Goal: Task Accomplishment & Management: Complete application form

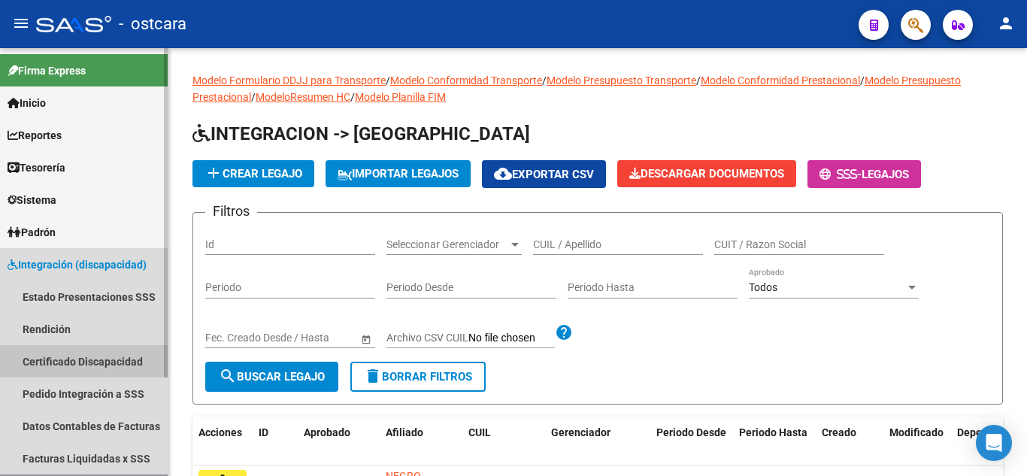
click at [90, 362] on link "Certificado Discapacidad" at bounding box center [84, 361] width 168 height 32
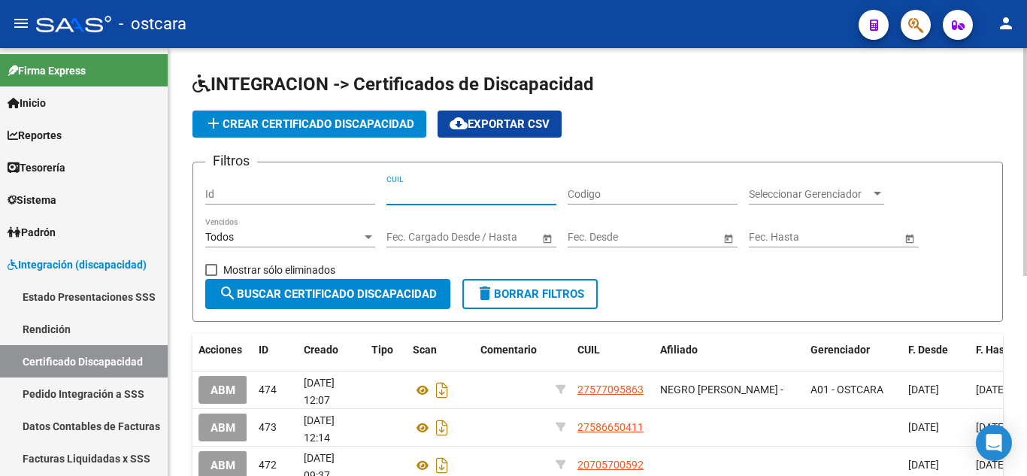
click at [405, 192] on input "CUIL" at bounding box center [472, 194] width 170 height 13
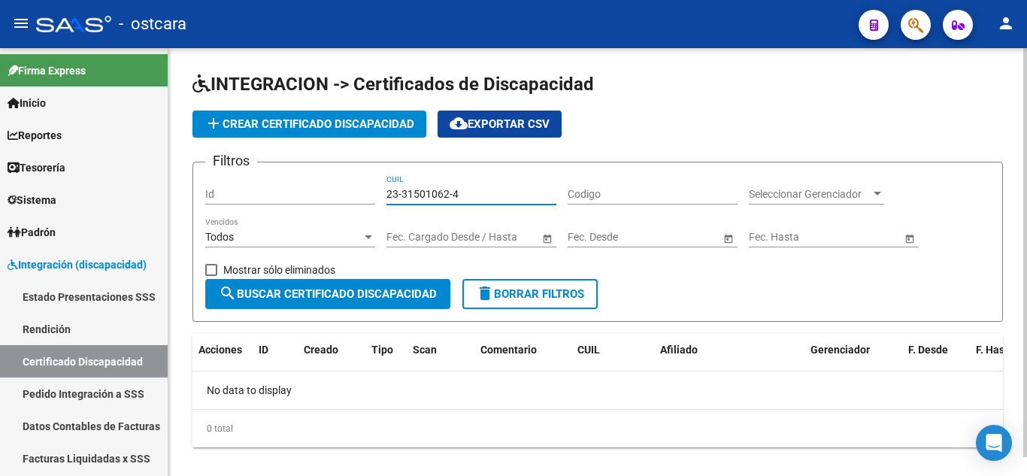
type input "23-31501062-4"
click at [308, 121] on span "add Crear Certificado Discapacidad" at bounding box center [310, 124] width 210 height 14
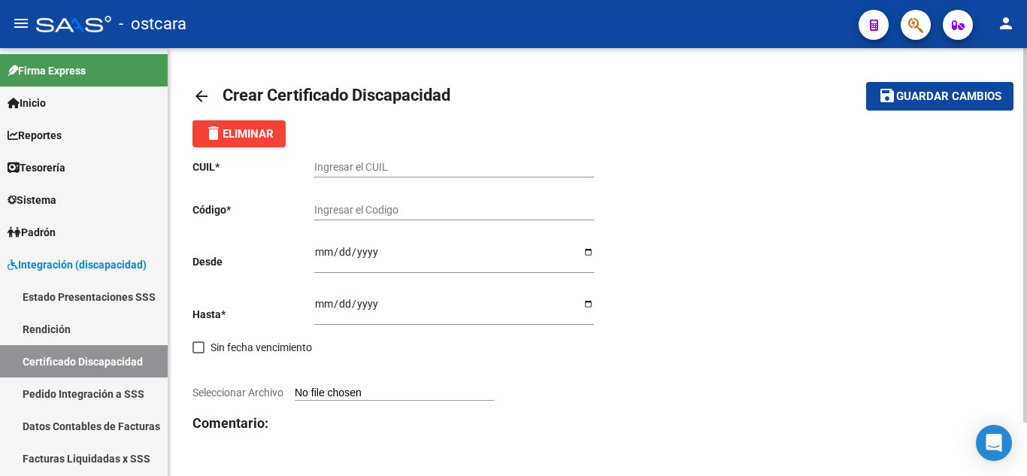
click at [365, 165] on input "Ingresar el CUIL" at bounding box center [454, 167] width 280 height 13
type input "23-31501062-4"
click at [359, 205] on input "Ingresar el Codigo" at bounding box center [454, 210] width 280 height 13
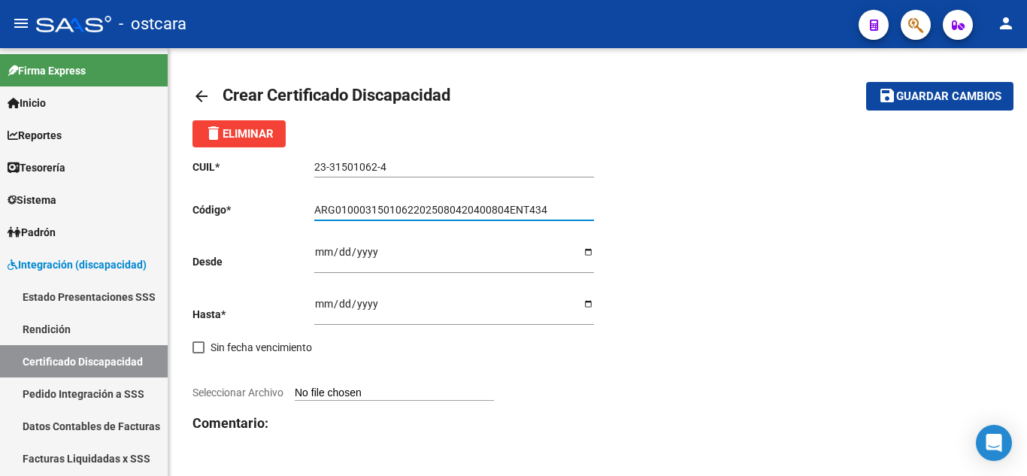
type input "ARG01000315010622025080420400804ENT434"
click at [316, 249] on input "Ingresar fec. Desde" at bounding box center [454, 257] width 280 height 23
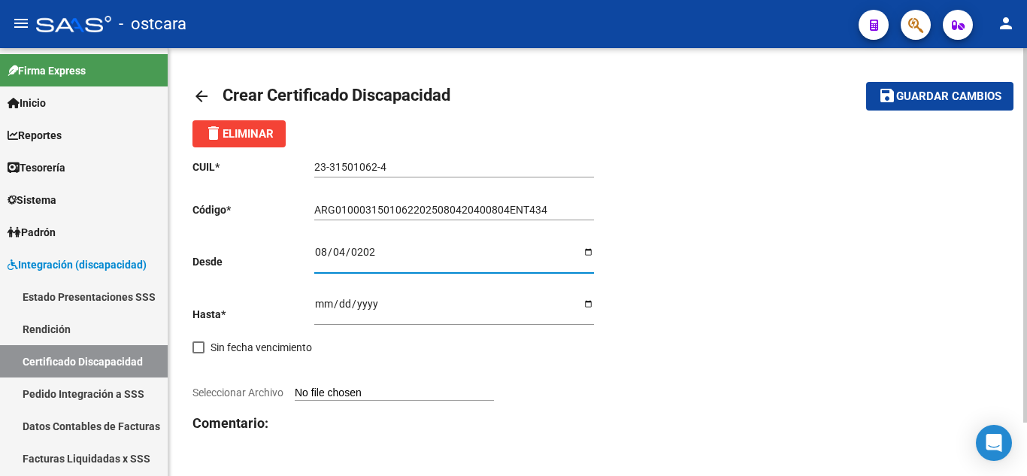
type input "2025-08-04"
click at [318, 305] on input "Ingresar fec. Hasta" at bounding box center [454, 309] width 280 height 23
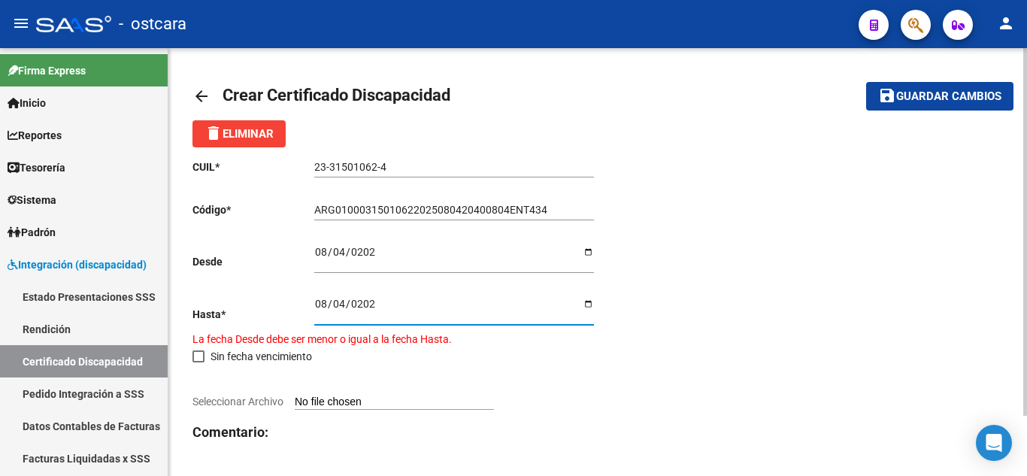
type input "2024-08-04"
type input "2040-08-04"
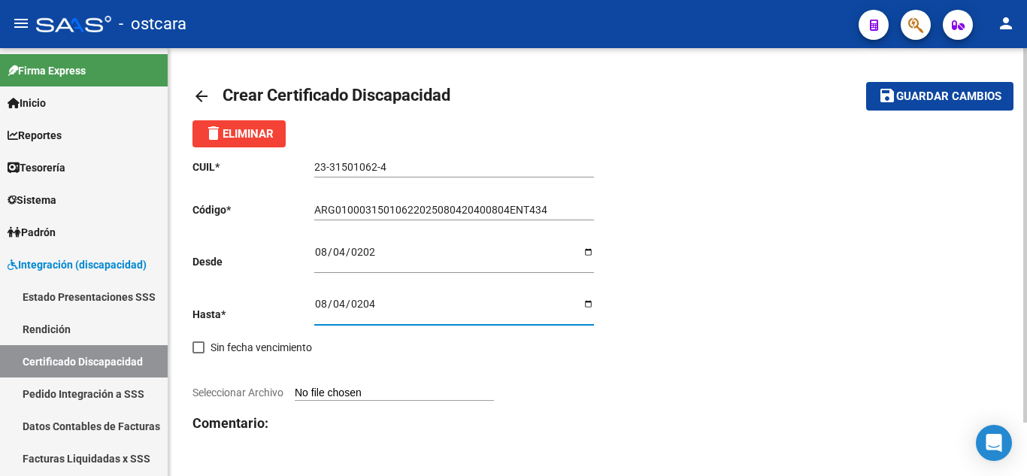
click at [356, 396] on input "Seleccionar Archivo" at bounding box center [394, 394] width 199 height 14
type input "C:\fakepath\DE ARMAS LAURA CUD.pdf"
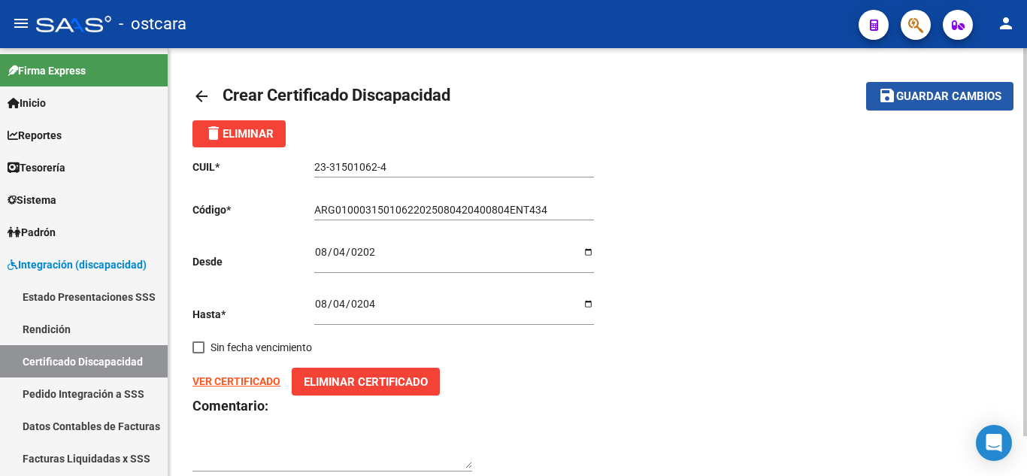
click at [949, 95] on span "Guardar cambios" at bounding box center [948, 97] width 105 height 14
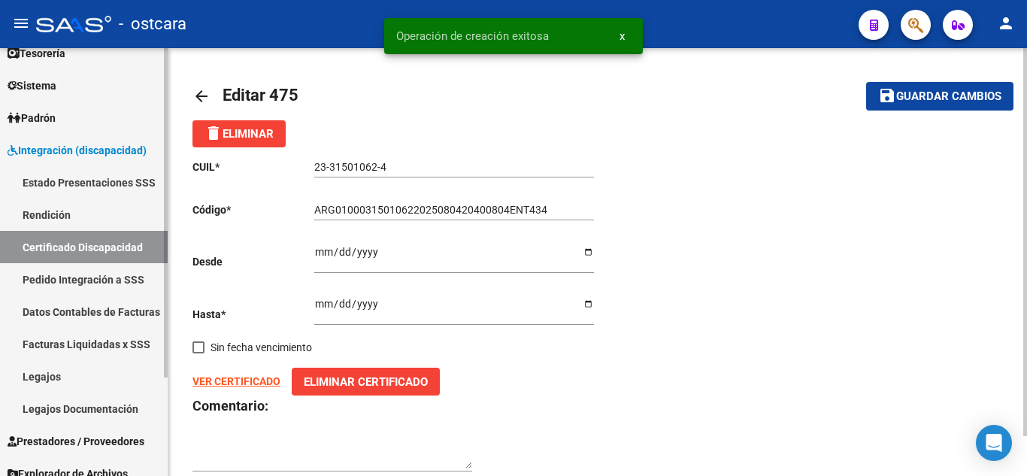
scroll to position [128, 0]
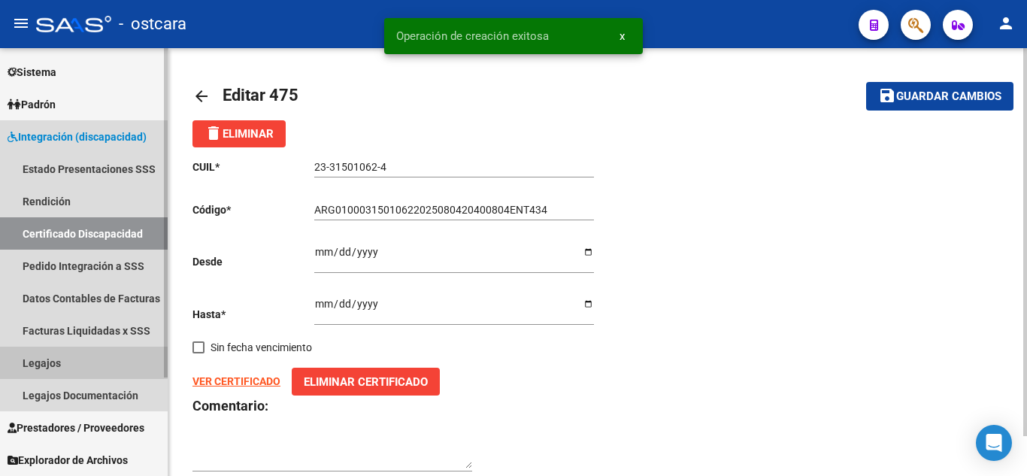
click at [67, 362] on link "Legajos" at bounding box center [84, 363] width 168 height 32
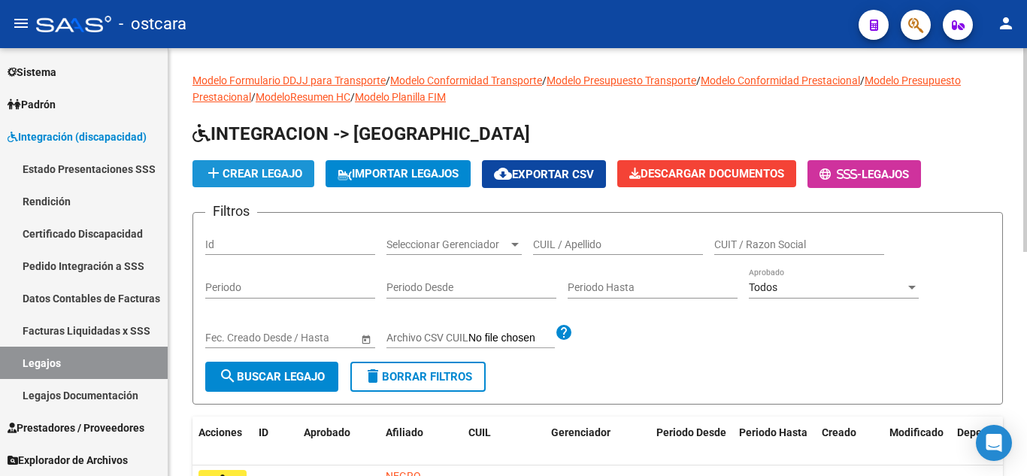
click at [287, 169] on span "add Crear Legajo" at bounding box center [254, 174] width 98 height 14
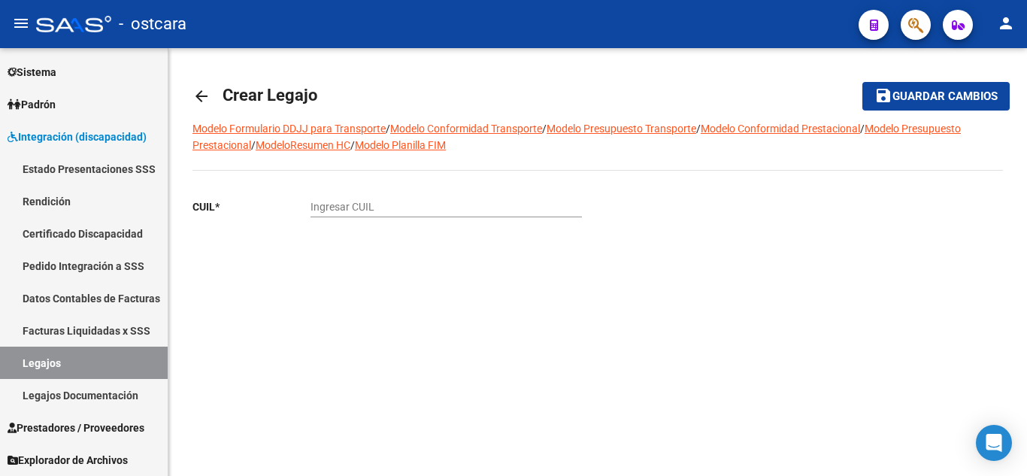
click at [389, 209] on input "Ingresar CUIL" at bounding box center [446, 207] width 271 height 13
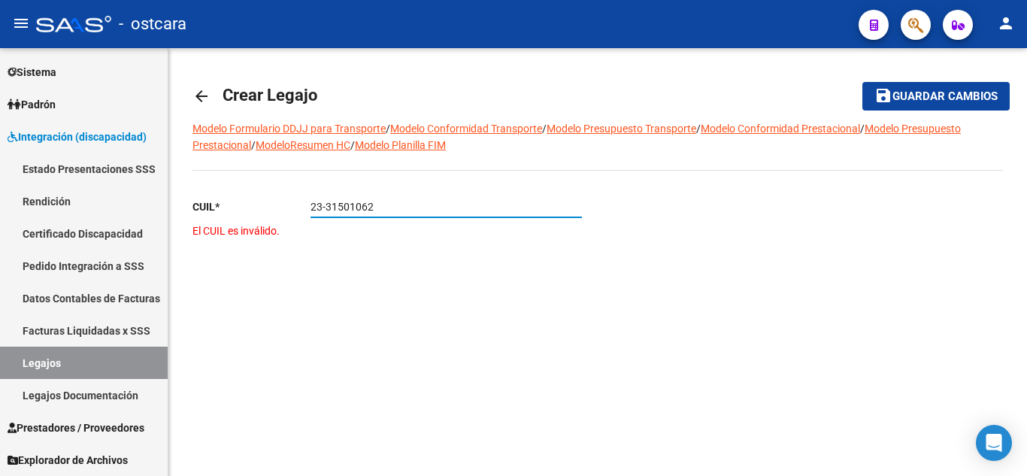
type input "23-31501062-4"
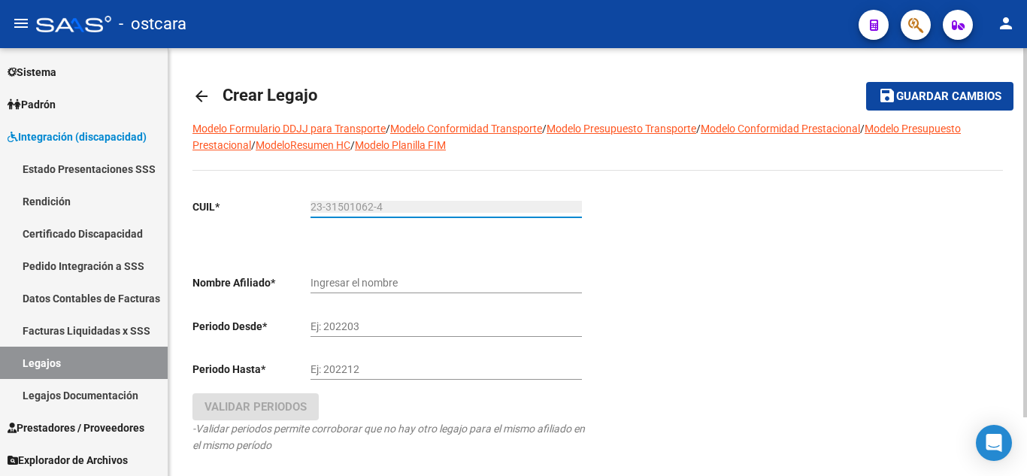
type input "DE ARMAS LAURA MIRTA ARACELI"
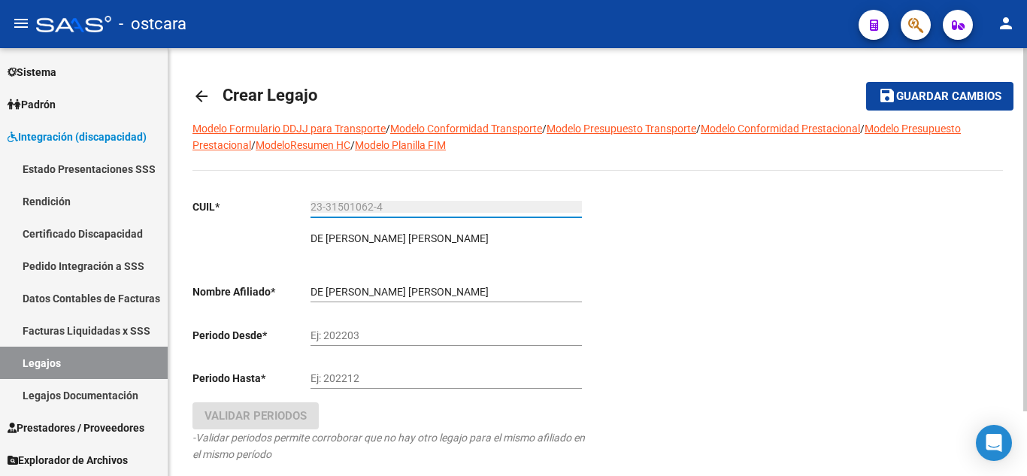
type input "23-31501062-4"
click at [343, 337] on input "Ej: 202203" at bounding box center [446, 335] width 271 height 13
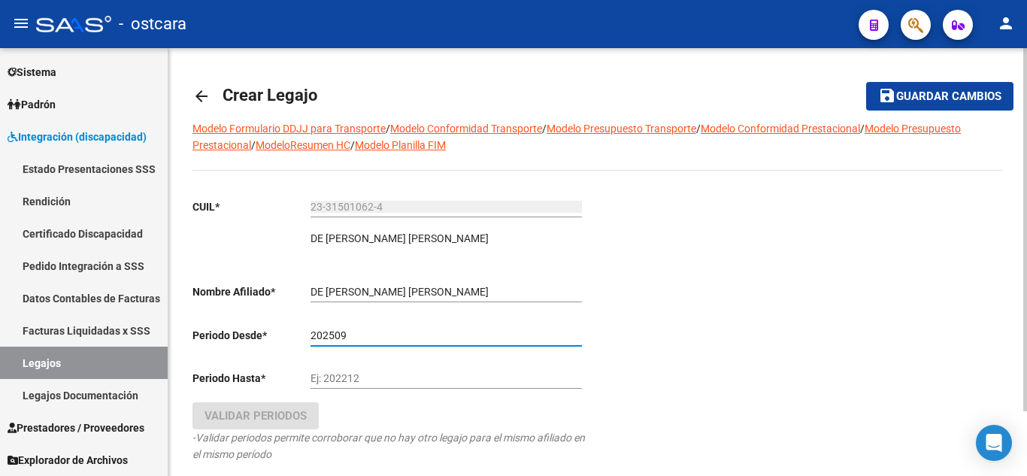
type input "202509"
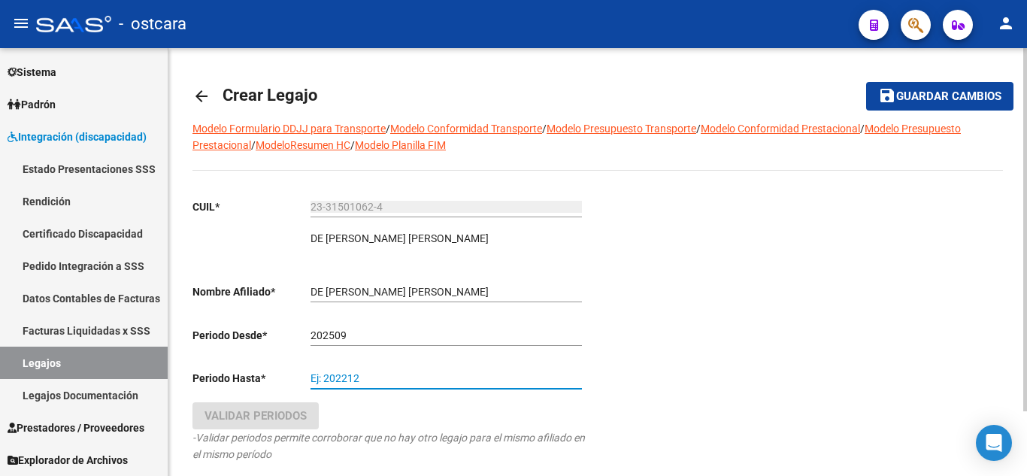
click at [326, 381] on input "Ej: 202212" at bounding box center [446, 378] width 271 height 13
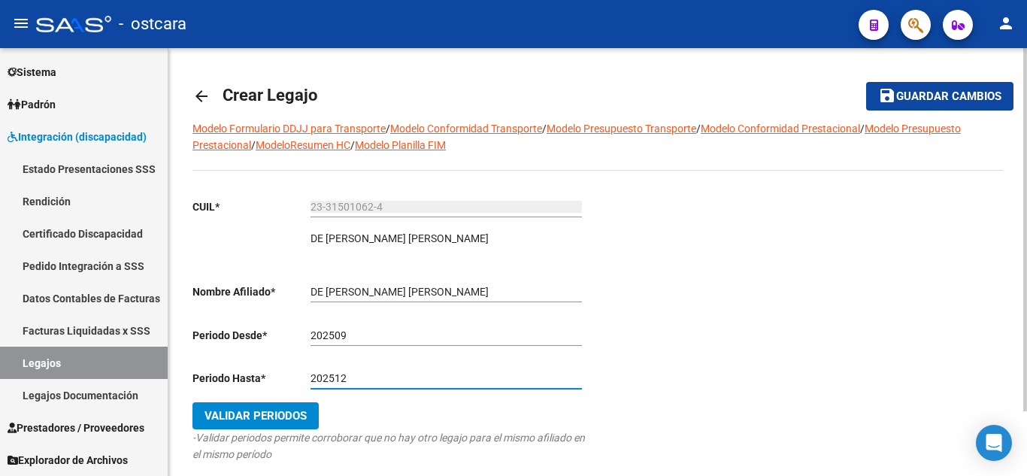
type input "202512"
click at [268, 419] on span "Validar Periodos" at bounding box center [256, 416] width 102 height 14
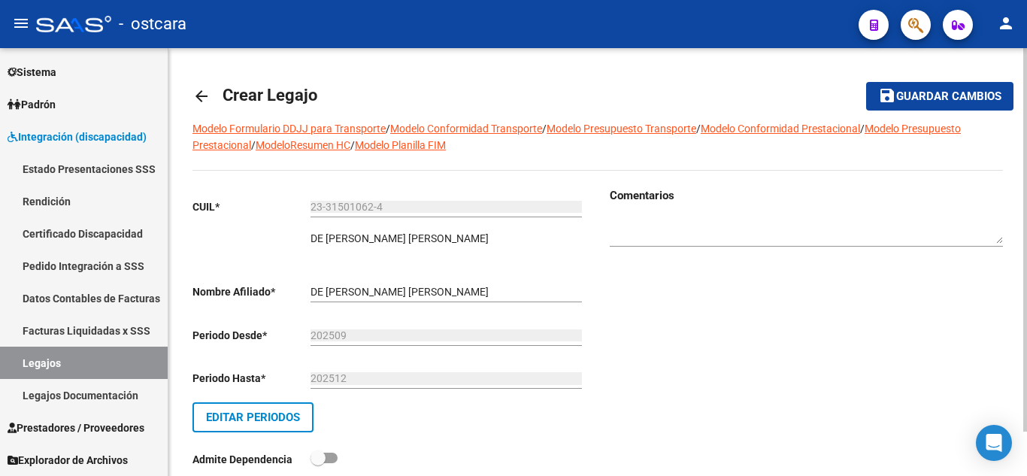
click at [919, 90] on span "Guardar cambios" at bounding box center [948, 97] width 105 height 14
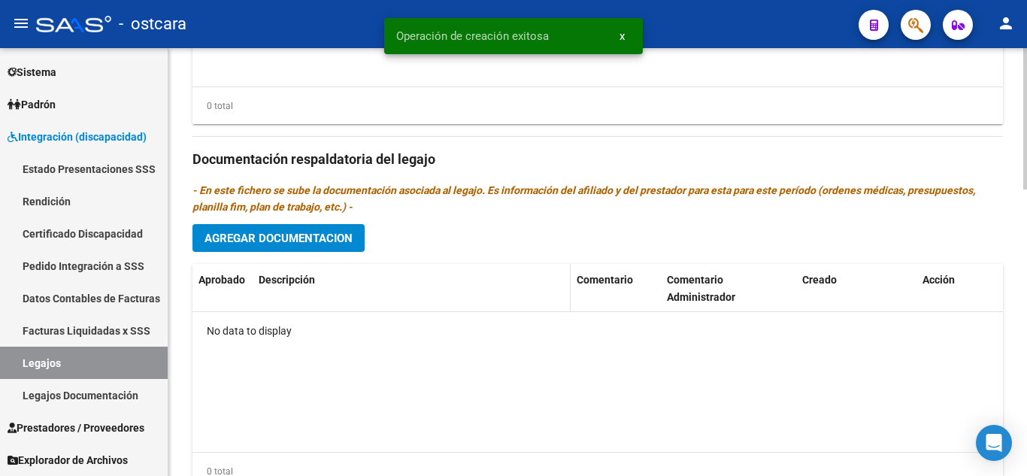
scroll to position [827, 0]
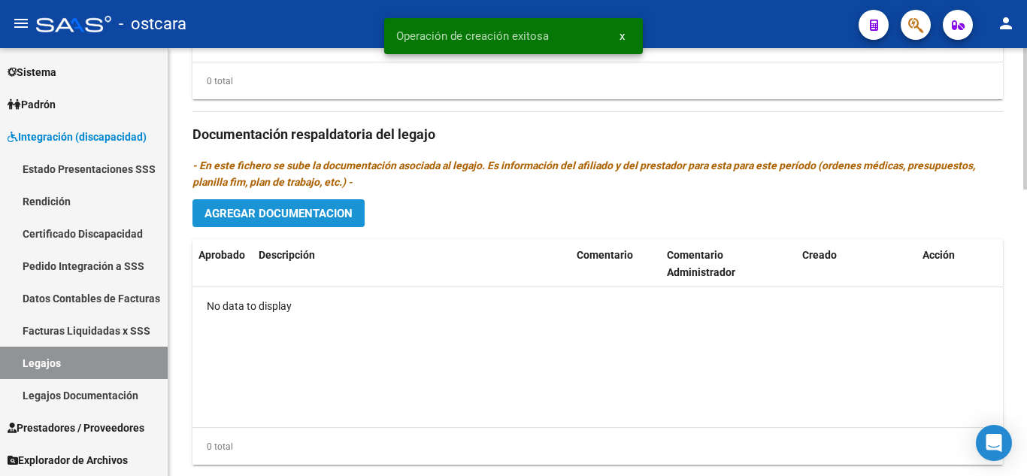
click at [293, 220] on span "Agregar Documentacion" at bounding box center [279, 214] width 148 height 14
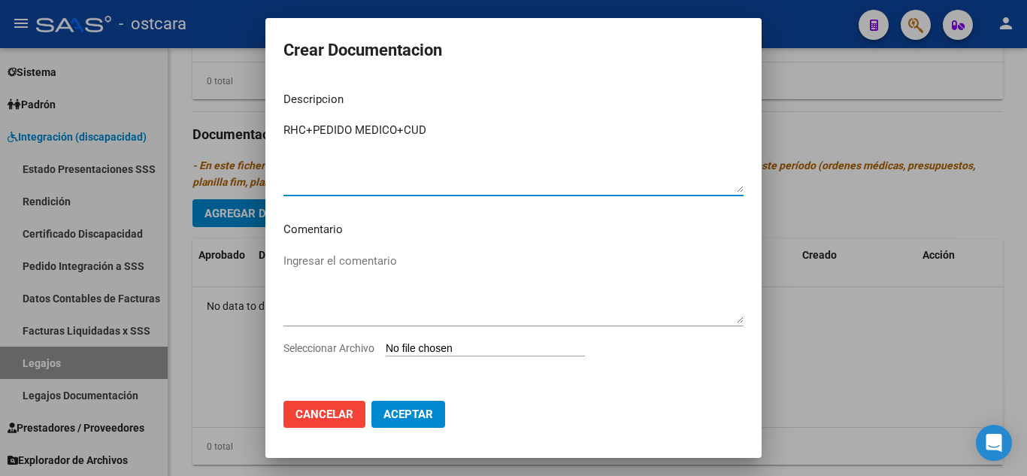
type textarea "RHC+PEDIDO MEDICO+CUD"
click at [456, 347] on input "Seleccionar Archivo" at bounding box center [485, 349] width 199 height 14
type input "C:\fakepath\DE ARMAS LAURA RHC PED MED CUD SEPT 2025.pdf"
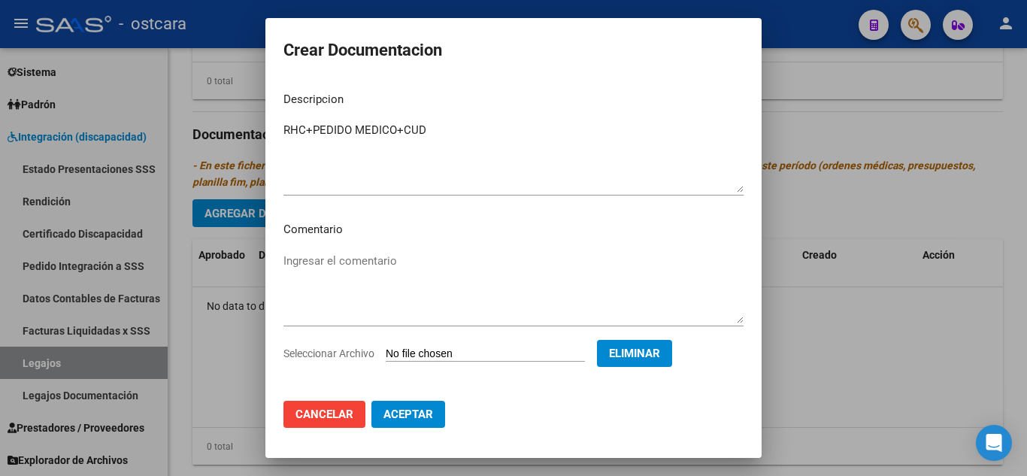
click at [414, 417] on span "Aceptar" at bounding box center [408, 415] width 50 height 14
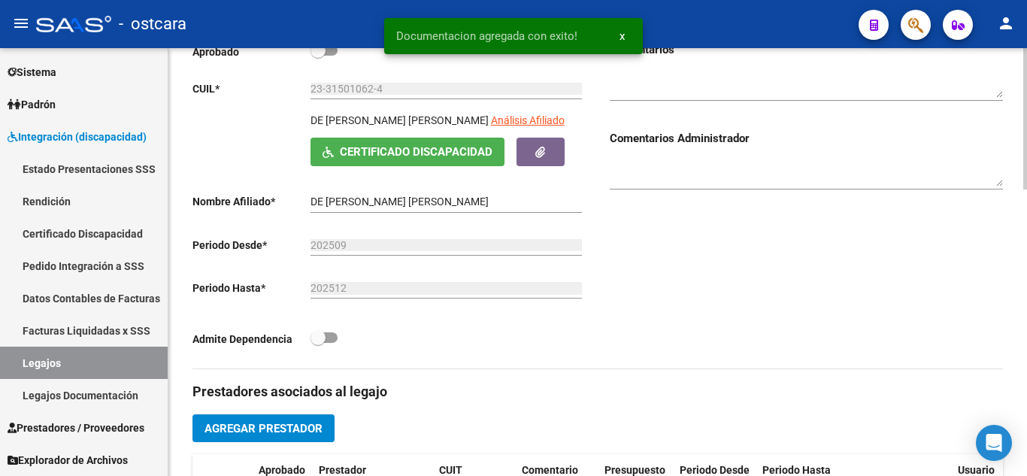
scroll to position [0, 0]
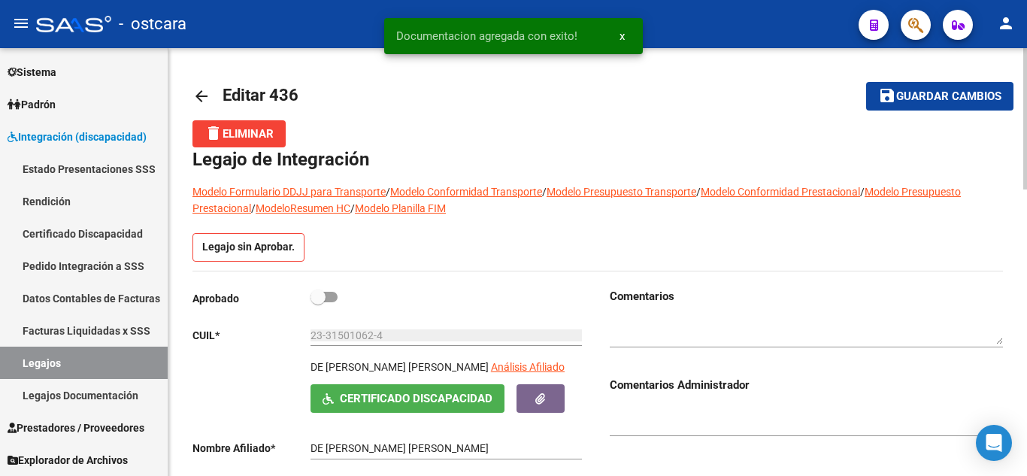
click at [917, 98] on span "Guardar cambios" at bounding box center [948, 97] width 105 height 14
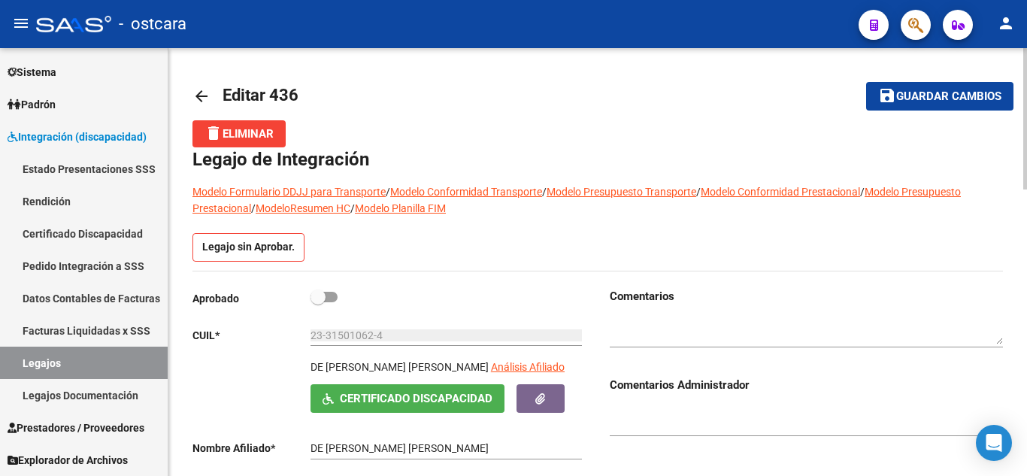
click at [970, 88] on button "save Guardar cambios" at bounding box center [939, 96] width 147 height 28
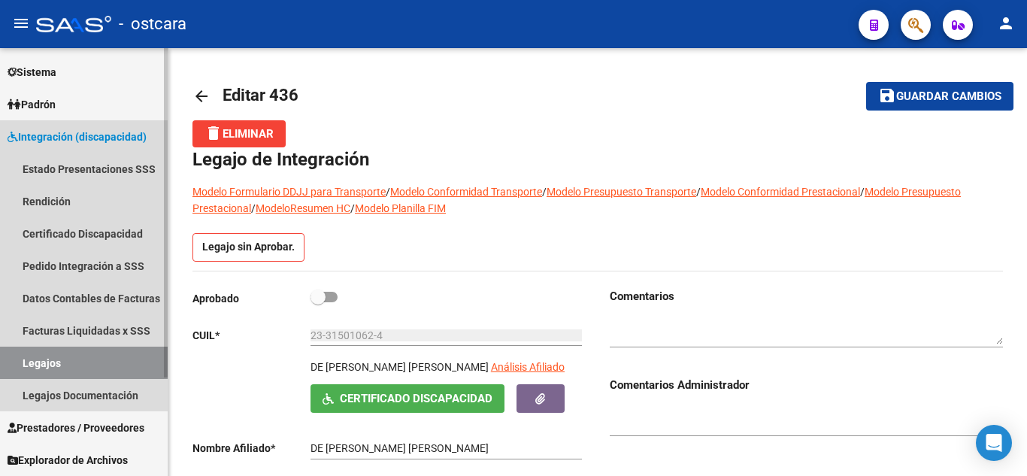
click at [50, 367] on link "Legajos" at bounding box center [84, 363] width 168 height 32
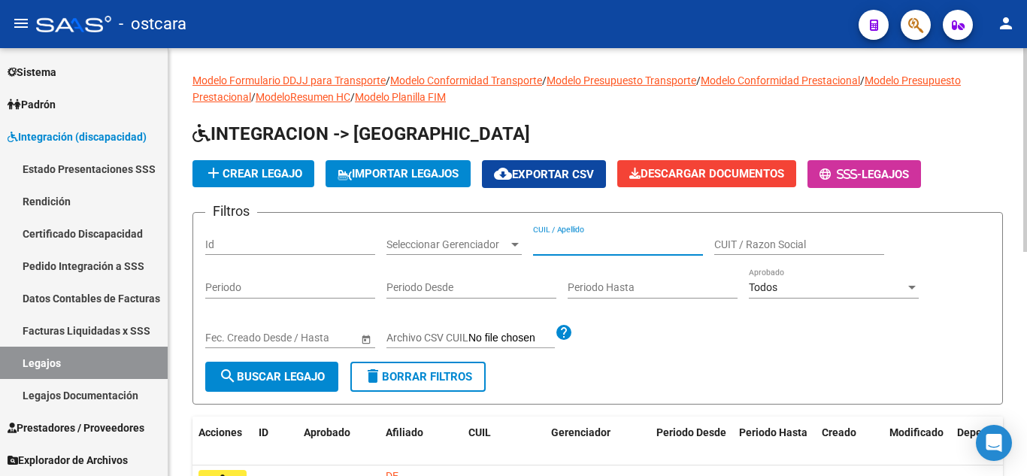
click at [587, 241] on input "CUIL / Apellido" at bounding box center [618, 244] width 170 height 13
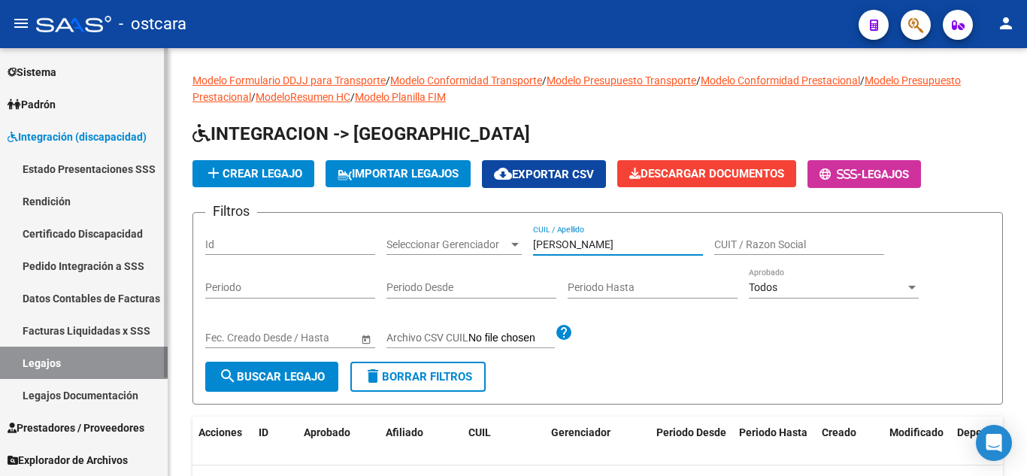
type input "HERNANDEZ"
click at [77, 236] on link "Certificado Discapacidad" at bounding box center [84, 233] width 168 height 32
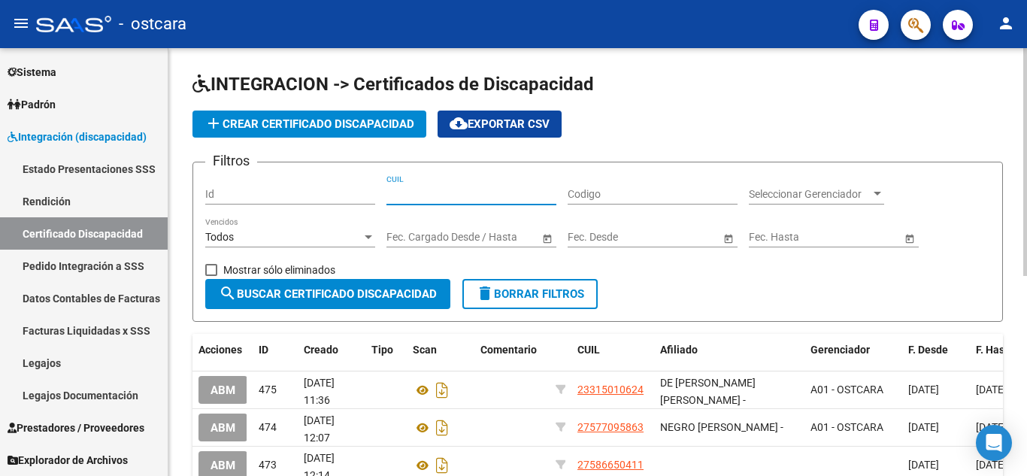
click at [419, 196] on input "CUIL" at bounding box center [472, 194] width 170 height 13
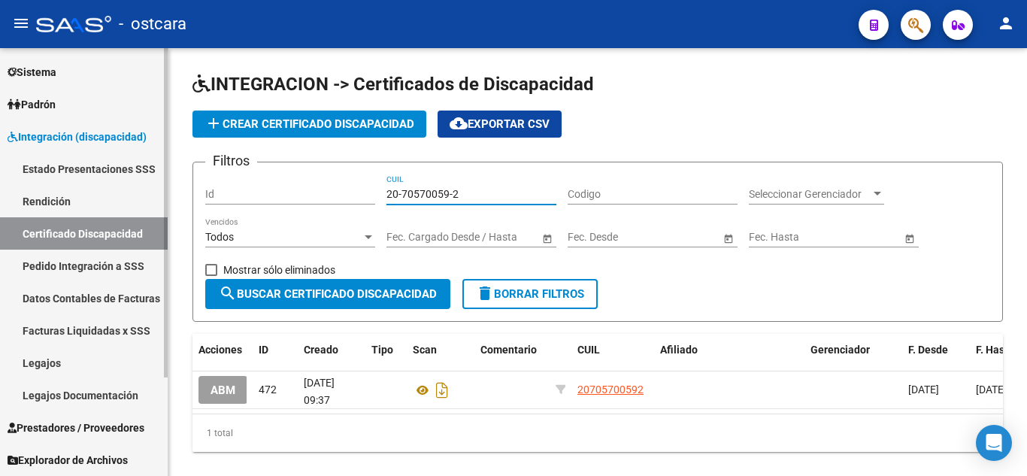
type input "20-70570059-2"
drag, startPoint x: 70, startPoint y: 359, endPoint x: 134, endPoint y: 351, distance: 64.4
click at [70, 359] on link "Legajos" at bounding box center [84, 363] width 168 height 32
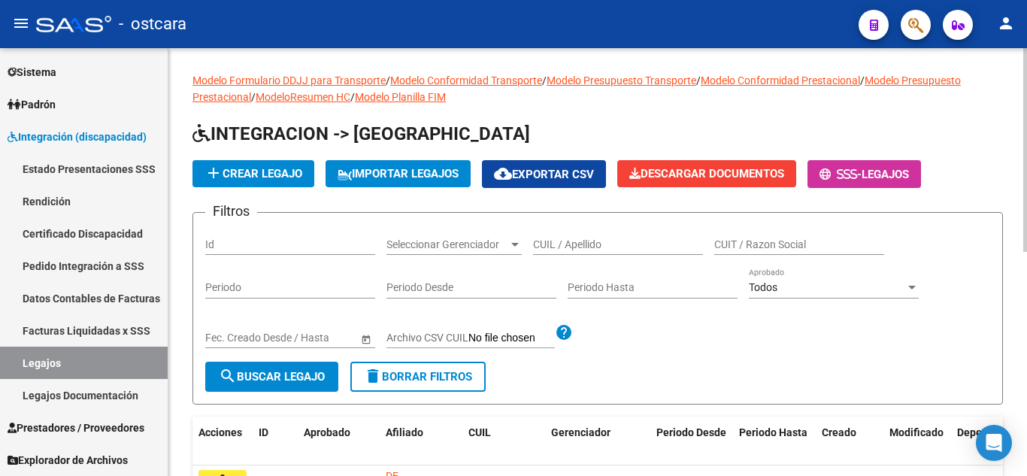
click at [268, 171] on span "add Crear Legajo" at bounding box center [254, 174] width 98 height 14
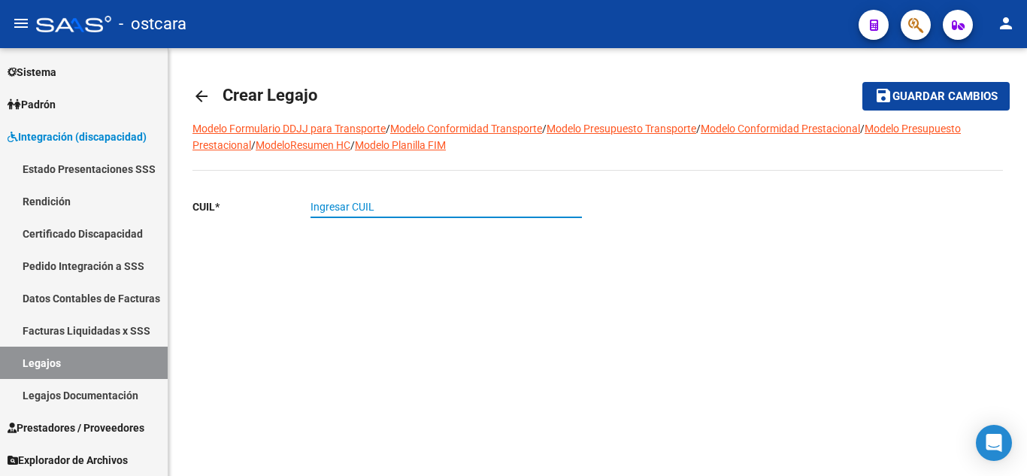
click at [365, 211] on input "Ingresar CUIL" at bounding box center [446, 207] width 271 height 13
type input "20-70570059-2"
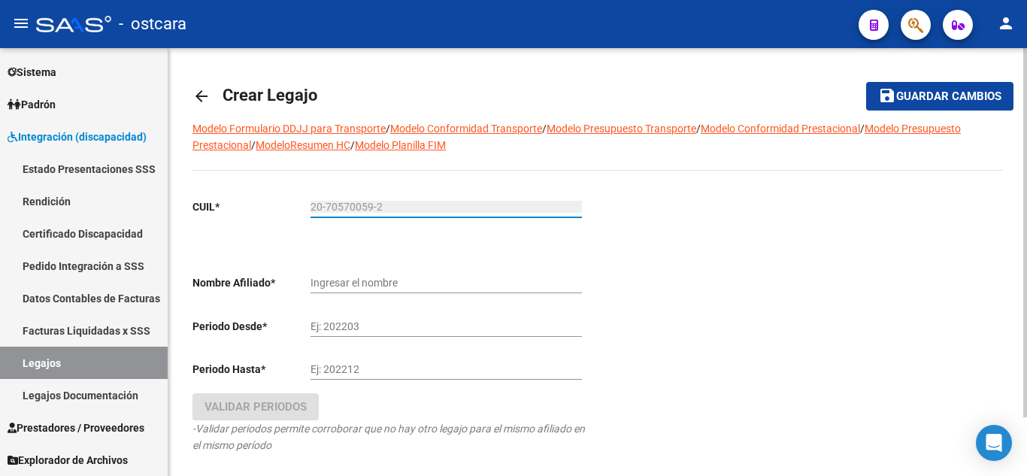
type input "HERNANDEZ VACCARI MATIAS ROBERTO"
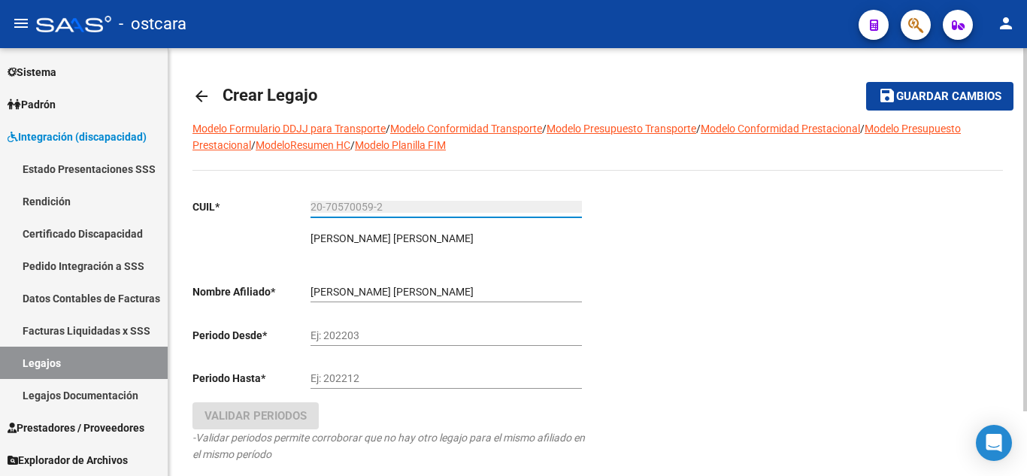
type input "20-70570059-2"
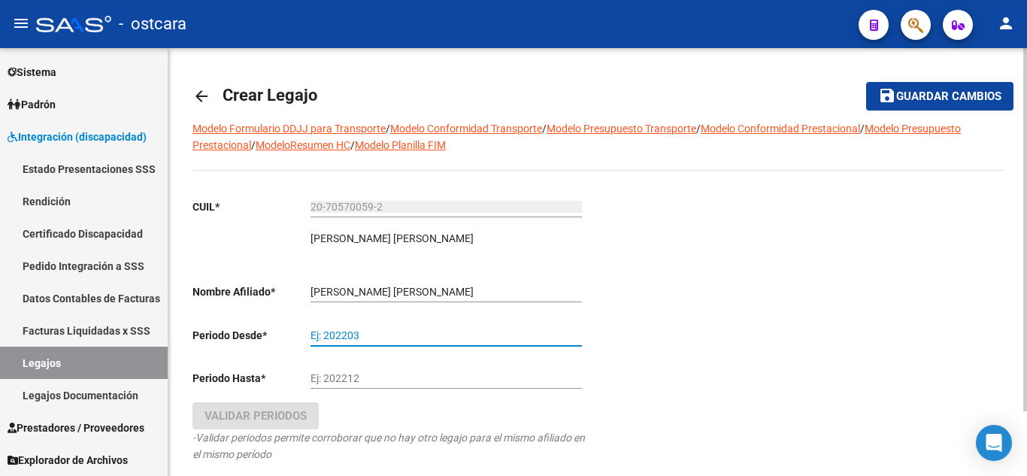
click at [361, 336] on input "Ej: 202203" at bounding box center [446, 335] width 271 height 13
type input "202509"
click at [321, 380] on input "Ej: 202212" at bounding box center [446, 378] width 271 height 13
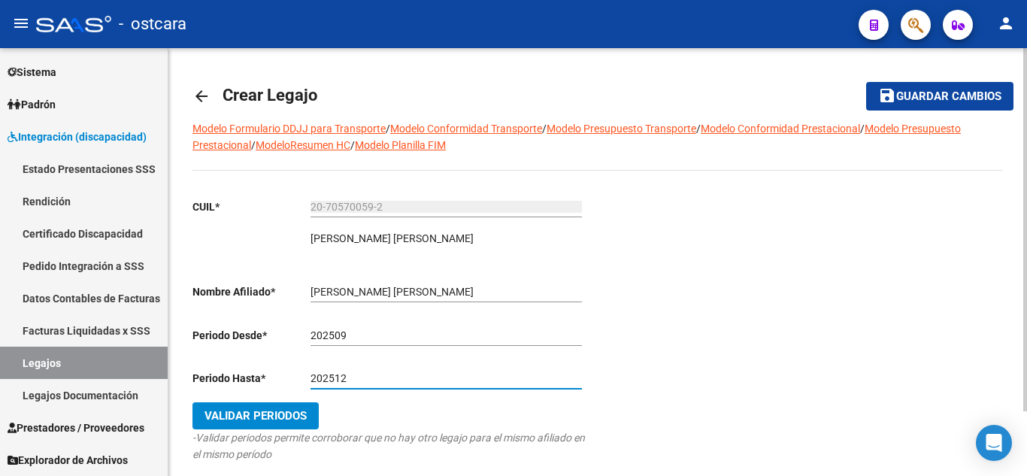
type input "202512"
click at [302, 419] on span "Validar Periodos" at bounding box center [256, 416] width 102 height 14
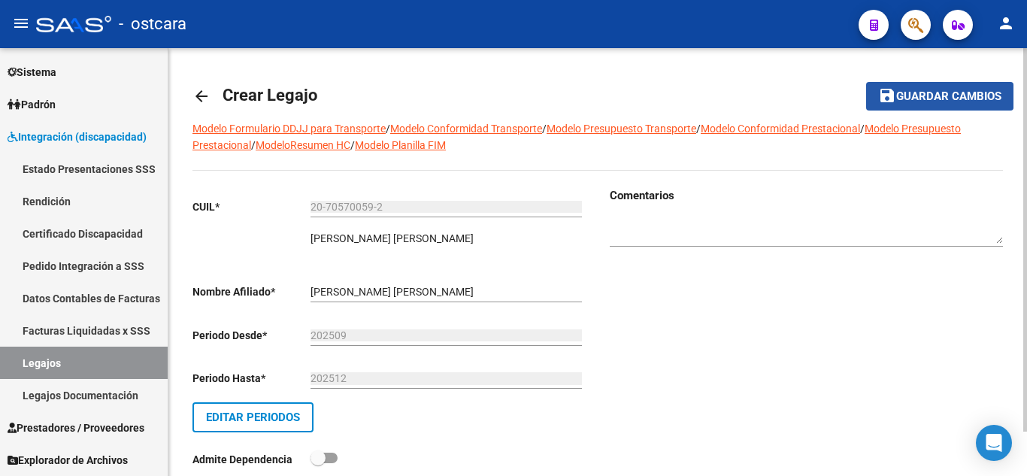
click at [931, 95] on span "Guardar cambios" at bounding box center [948, 97] width 105 height 14
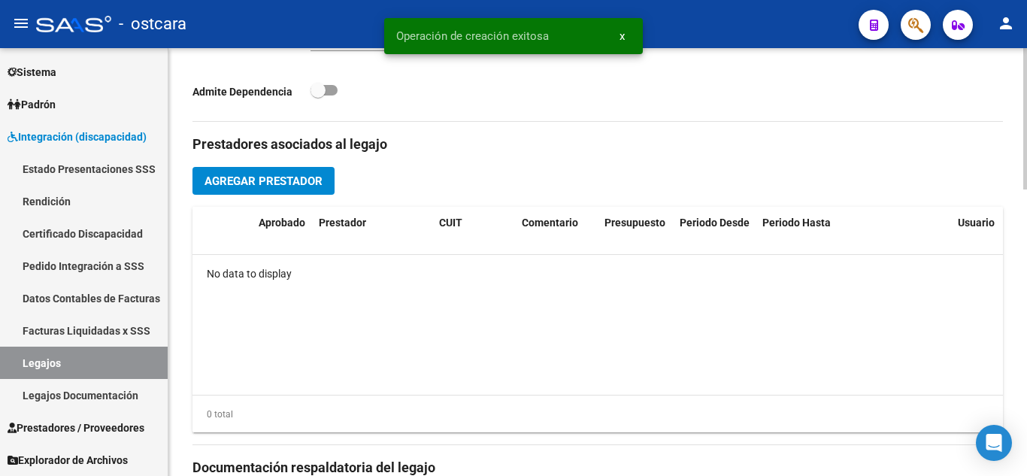
scroll to position [526, 0]
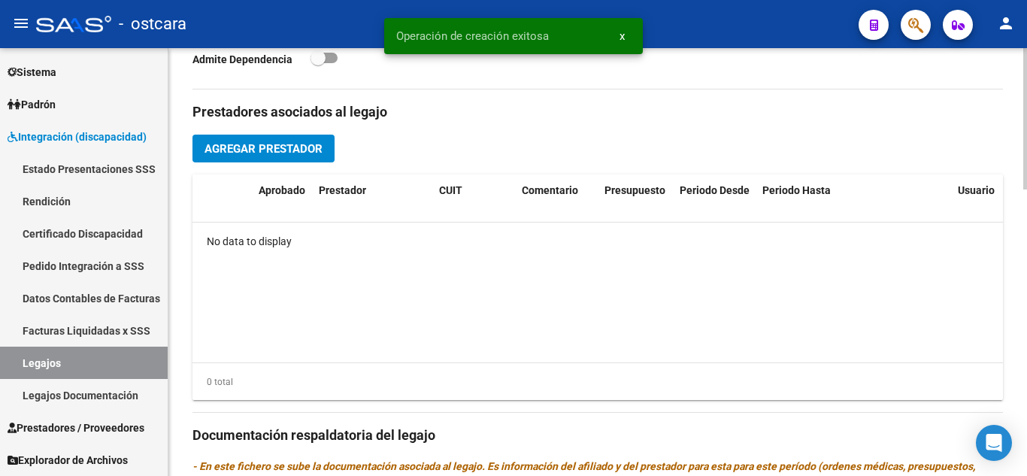
click at [262, 144] on span "Agregar Prestador" at bounding box center [264, 149] width 118 height 14
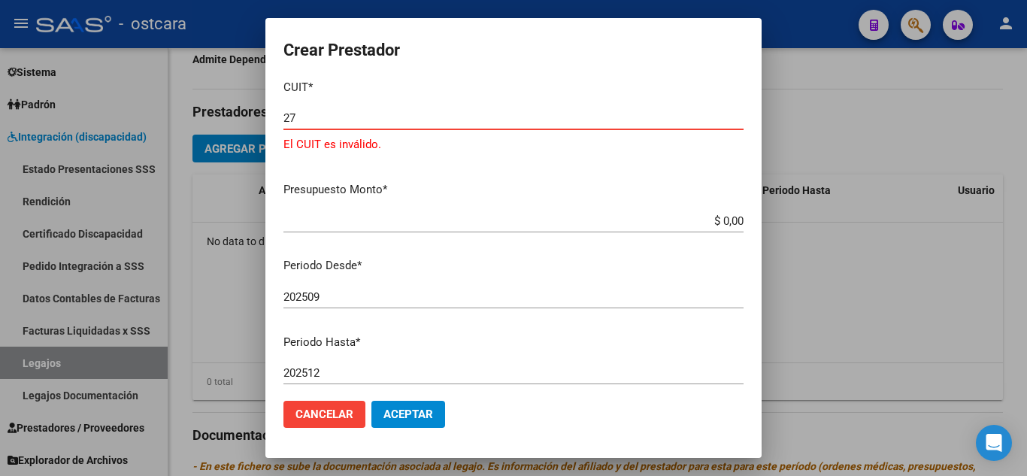
scroll to position [0, 0]
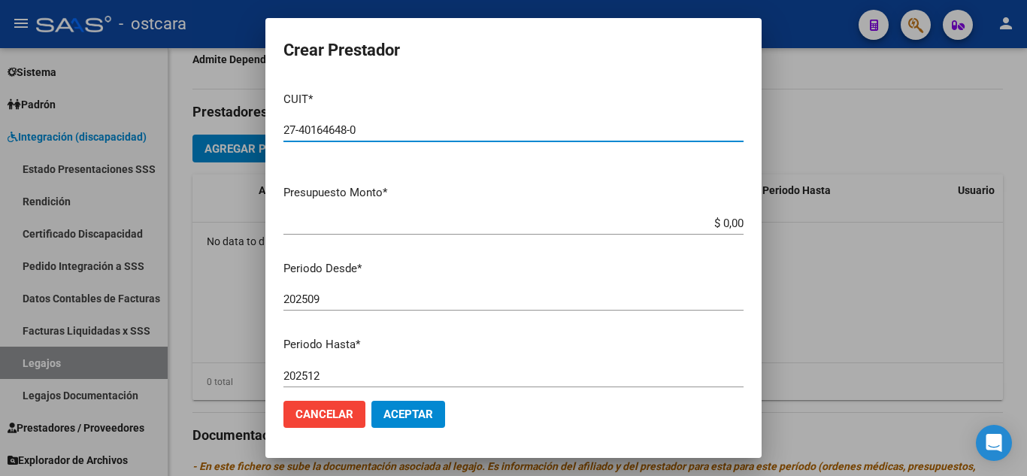
type input "27-40164648-0"
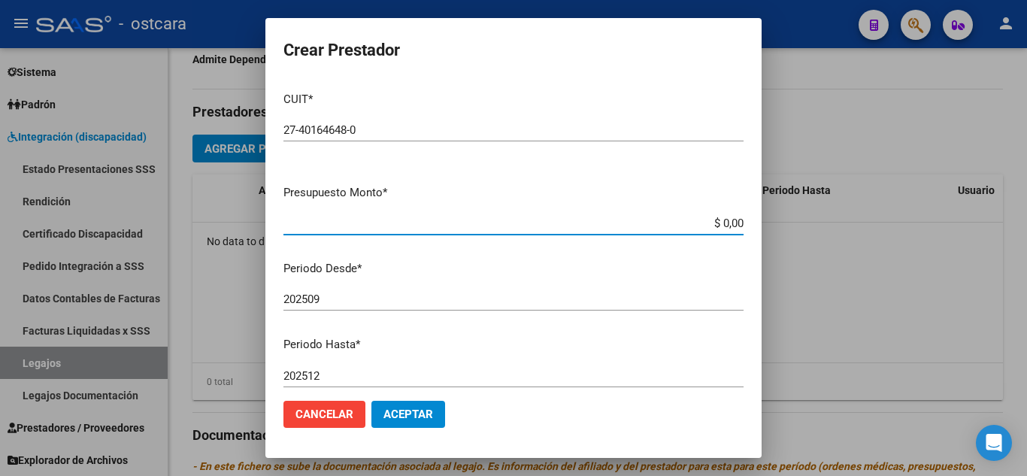
click at [730, 220] on input "$ 0,00" at bounding box center [513, 224] width 460 height 14
type input "$ 0,01"
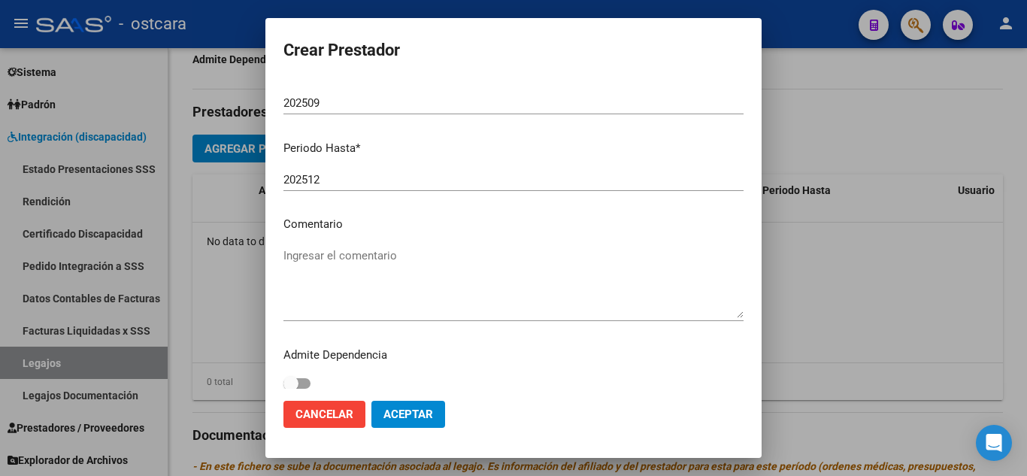
scroll to position [206, 0]
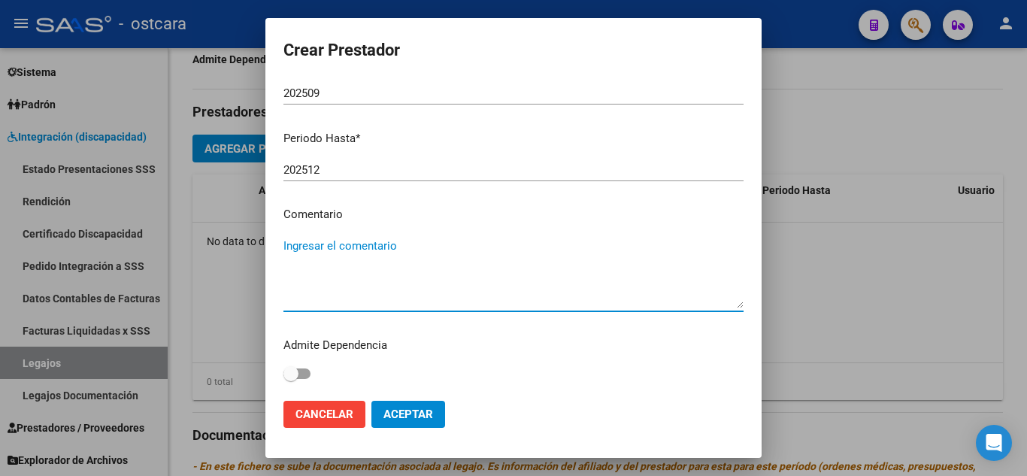
click at [323, 239] on textarea "Ingresar el comentario" at bounding box center [513, 273] width 460 height 71
type textarea "TERAPIA OCUPACIONAL SEP 2025"
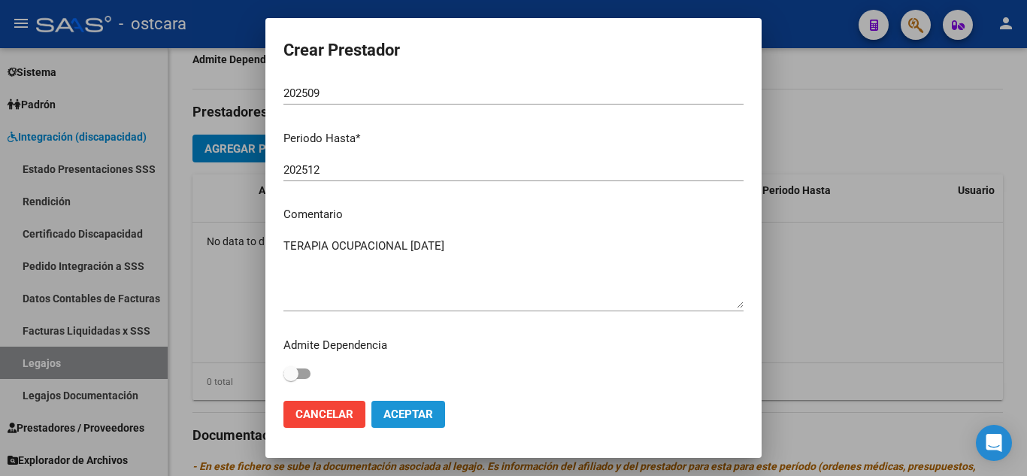
click at [416, 408] on span "Aceptar" at bounding box center [408, 415] width 50 height 14
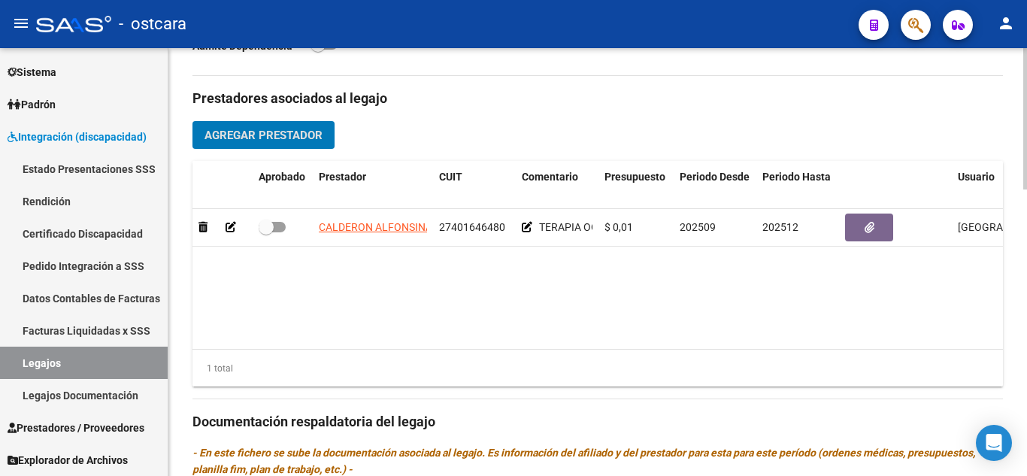
scroll to position [526, 0]
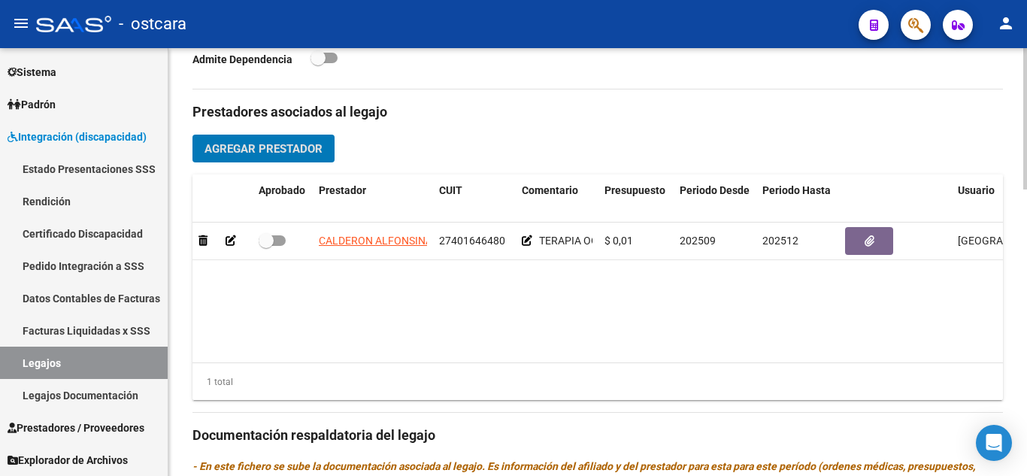
click at [259, 153] on span "Agregar Prestador" at bounding box center [264, 149] width 118 height 14
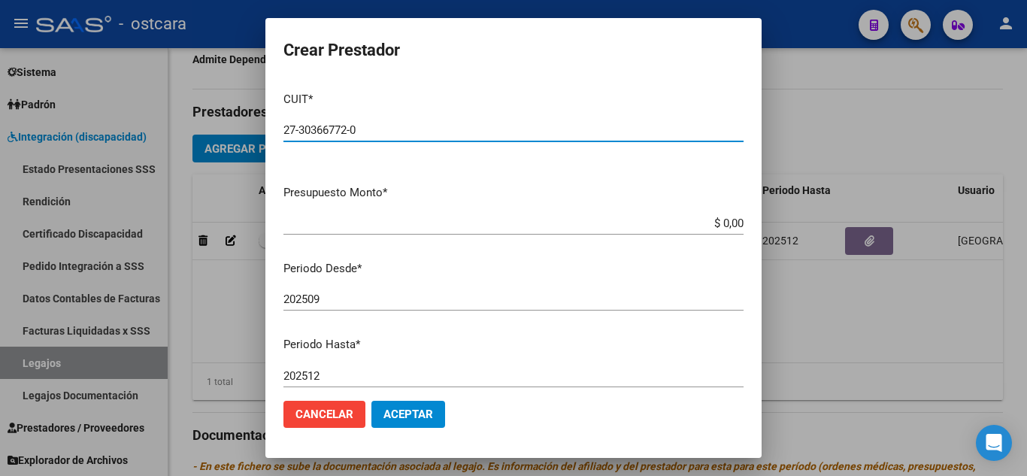
type input "27-30366772-0"
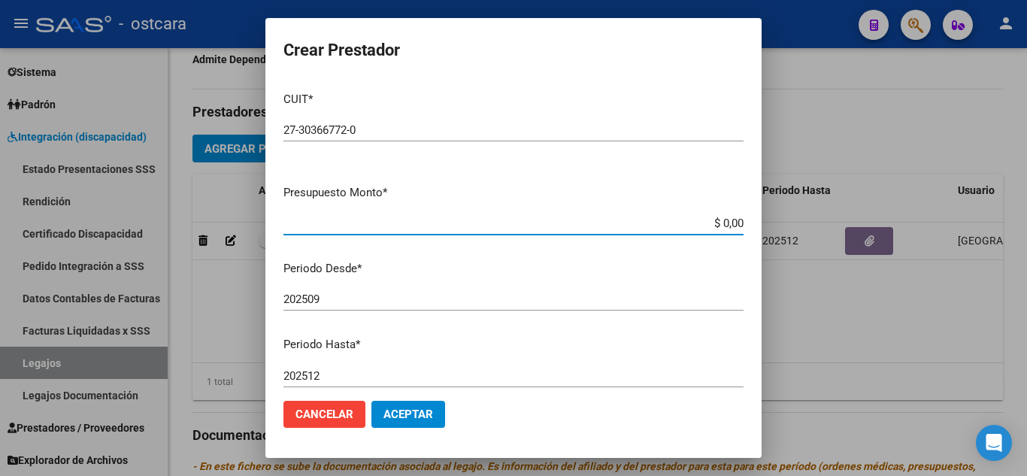
click at [732, 221] on input "$ 0,00" at bounding box center [513, 224] width 460 height 14
type input "$ 0,01"
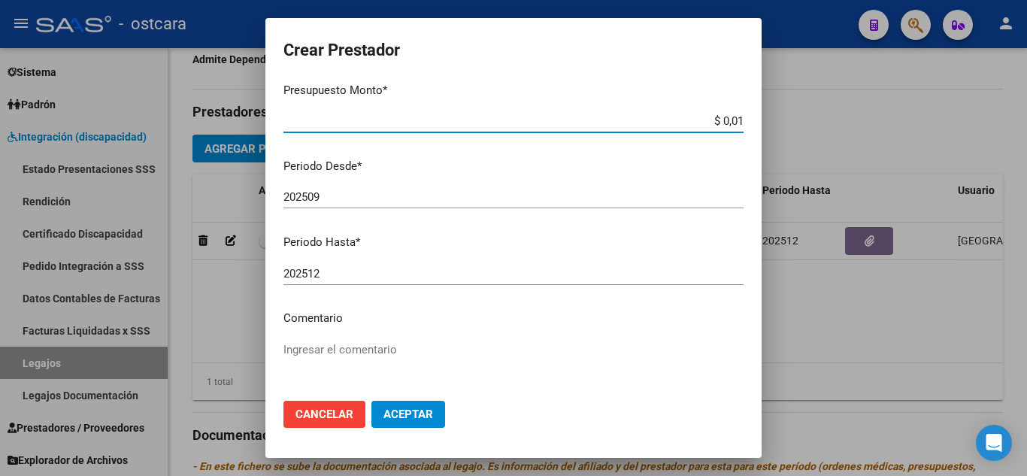
scroll to position [206, 0]
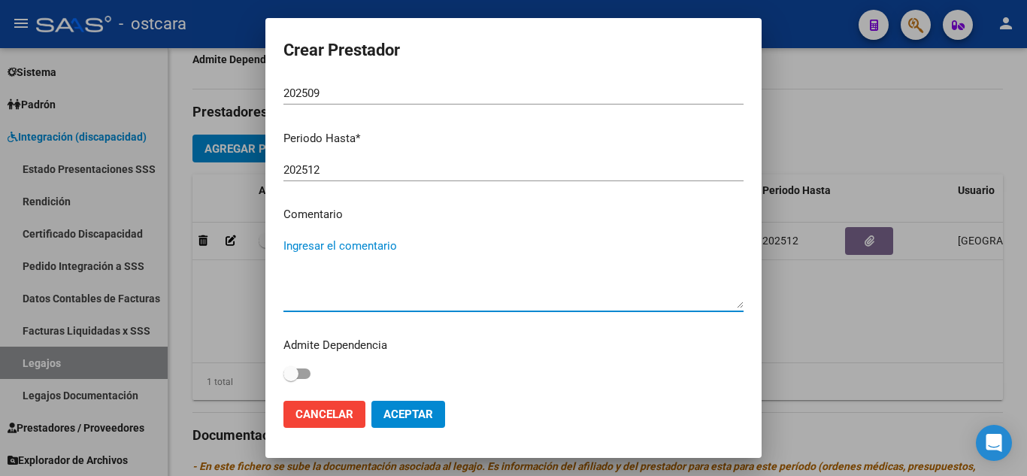
click at [344, 248] on textarea "Ingresar el comentario" at bounding box center [513, 273] width 460 height 71
type textarea "KINESIOLOGIA"
click at [419, 424] on button "Aceptar" at bounding box center [408, 414] width 74 height 27
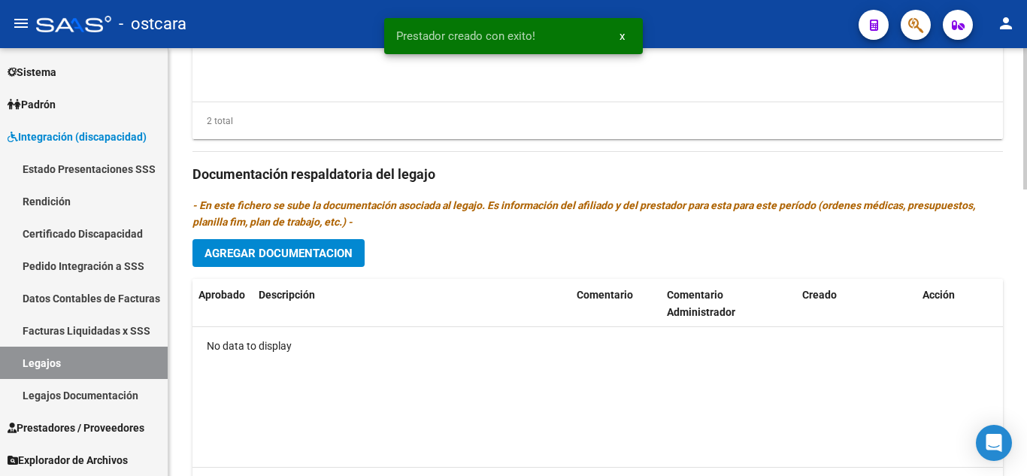
scroll to position [827, 0]
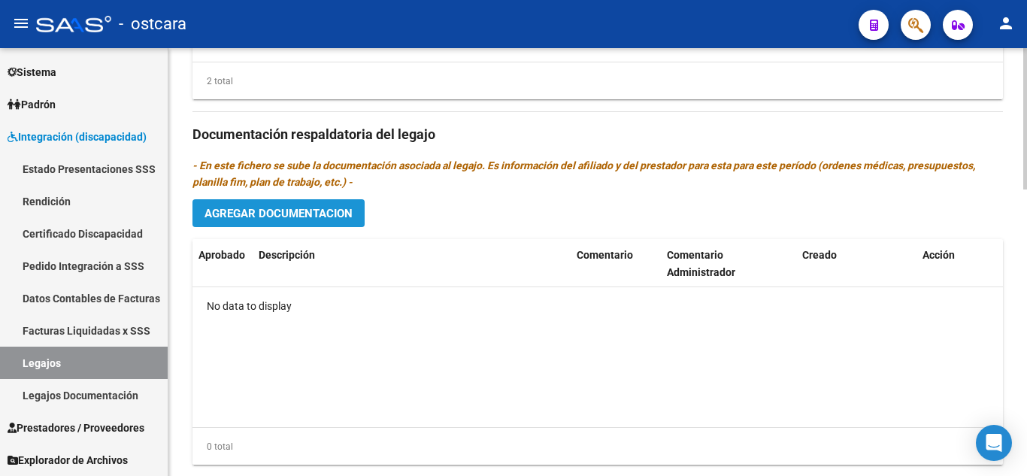
click at [272, 220] on span "Agregar Documentacion" at bounding box center [279, 214] width 148 height 14
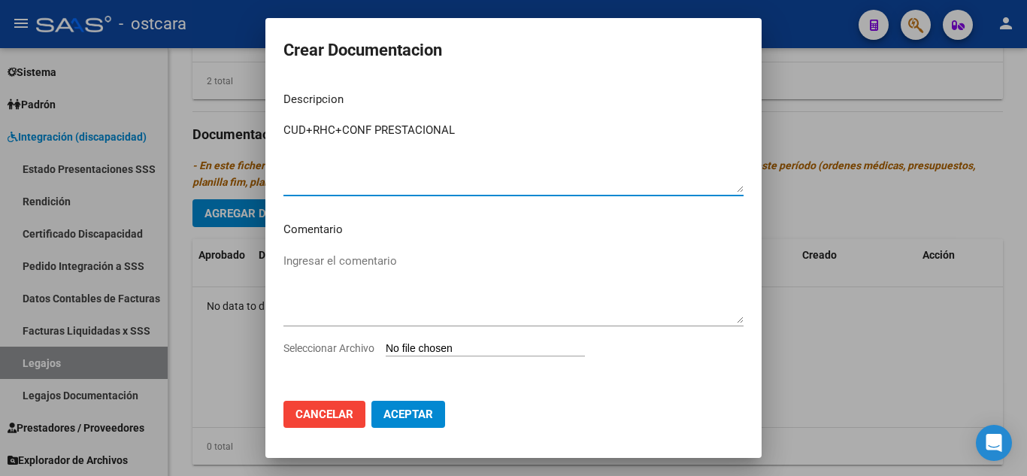
type textarea "CUD+RHC+CONF PRESTACIONAL"
click at [437, 343] on input "Seleccionar Archivo" at bounding box center [485, 349] width 199 height 14
type input "C:\fakepath\HERNANDEZ VACCARI MATIAS CUD RHC CONFOR PRESTACIONAL SEP 2025.pdf"
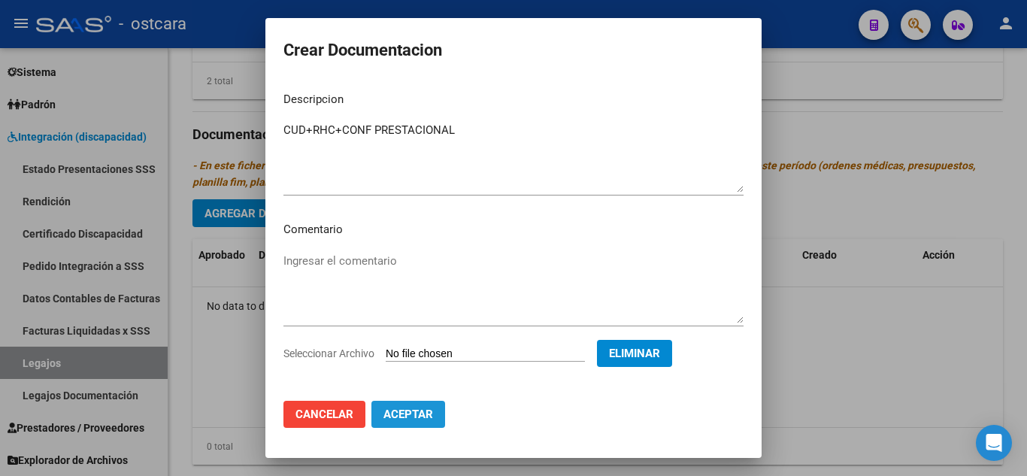
click at [420, 417] on span "Aceptar" at bounding box center [408, 415] width 50 height 14
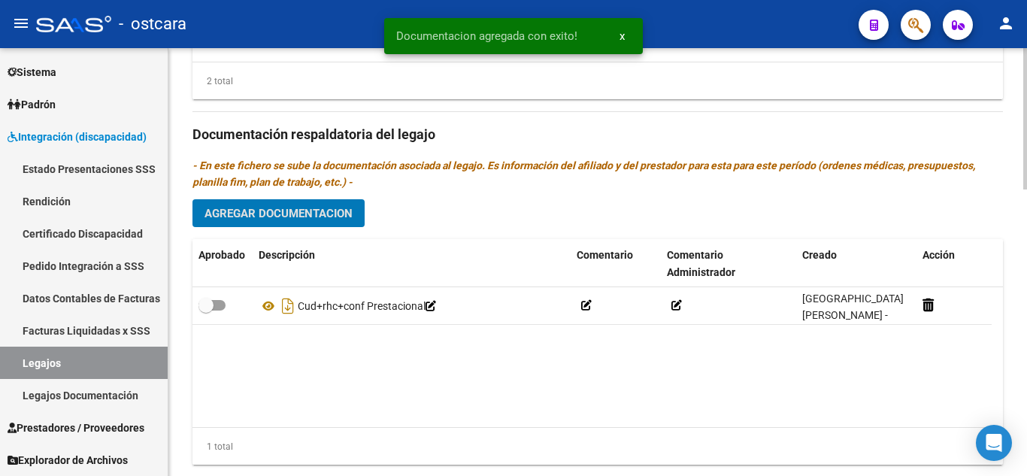
click at [293, 209] on span "Agregar Documentacion" at bounding box center [279, 214] width 148 height 14
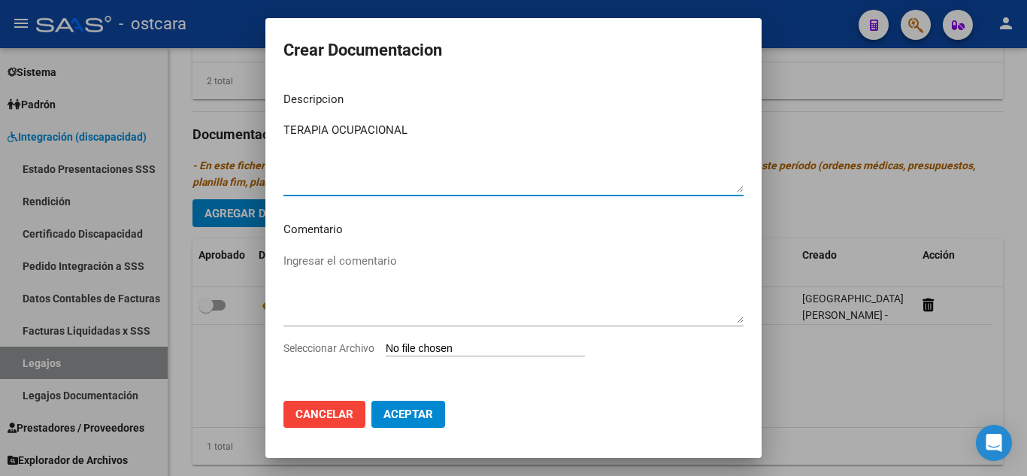
type textarea "TERAPIA OCUPACIONAL"
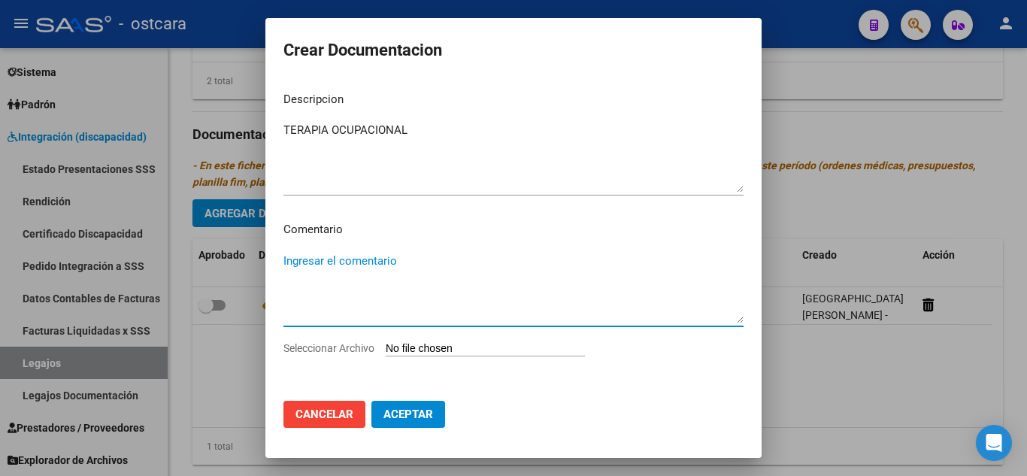
click at [350, 256] on textarea "Ingresar el comentario" at bounding box center [513, 288] width 460 height 71
type textarea "LEGAJO SEP 2025"
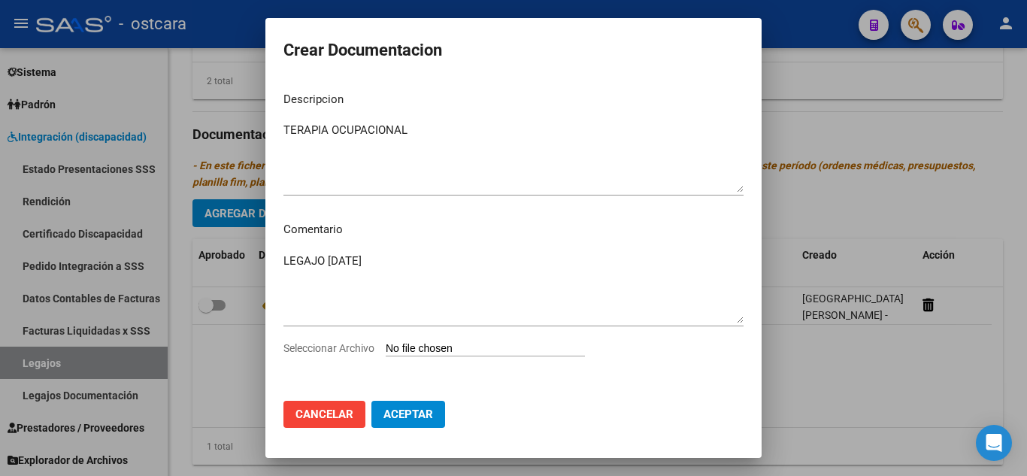
click at [447, 347] on input "Seleccionar Archivo" at bounding box center [485, 349] width 199 height 14
type input "C:\fakepath\HERNANDEZ VACCARI MATIAS LEGAJO TO SEP 2025.pdf"
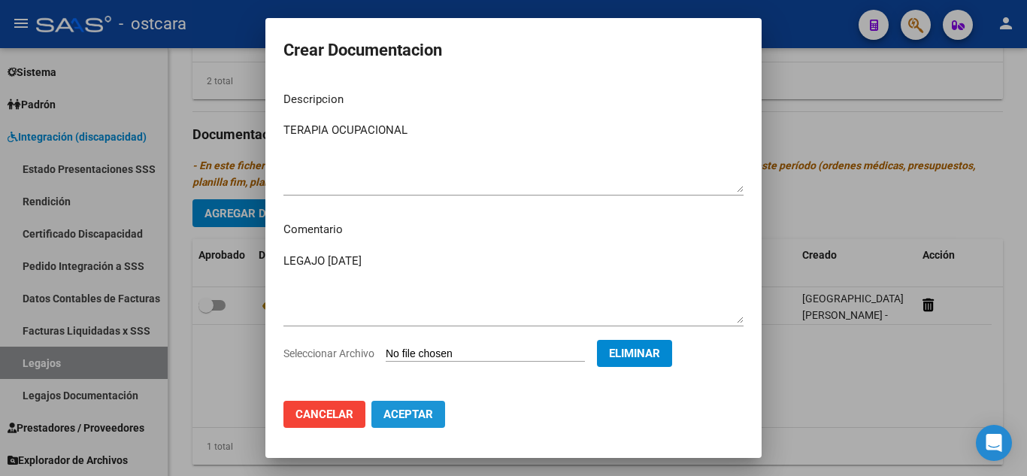
click at [411, 413] on span "Aceptar" at bounding box center [408, 415] width 50 height 14
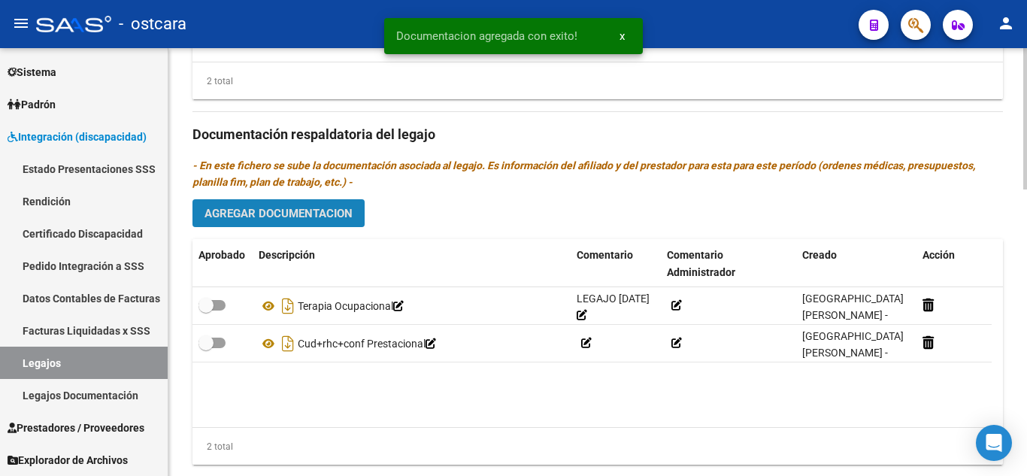
click at [278, 214] on span "Agregar Documentacion" at bounding box center [279, 214] width 148 height 14
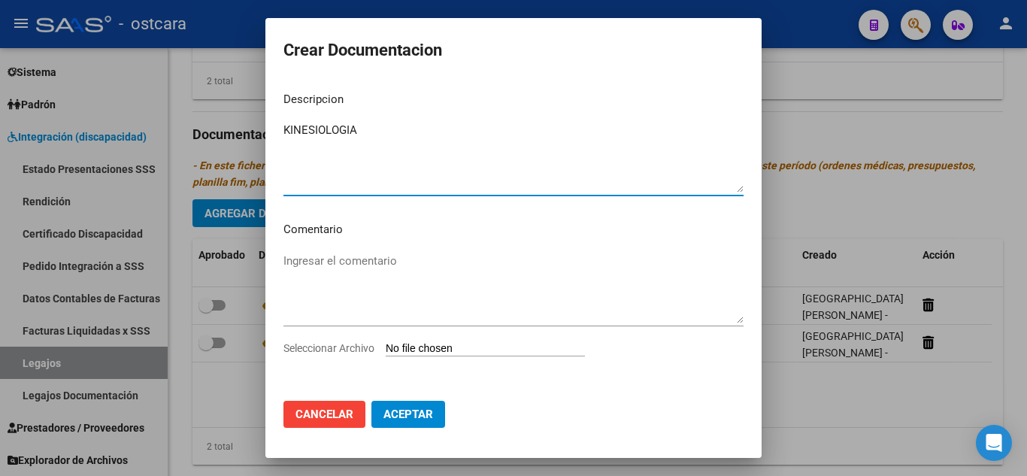
type textarea "KINESIOLOGIA"
click at [328, 267] on textarea "Ingresar el comentario" at bounding box center [513, 288] width 460 height 71
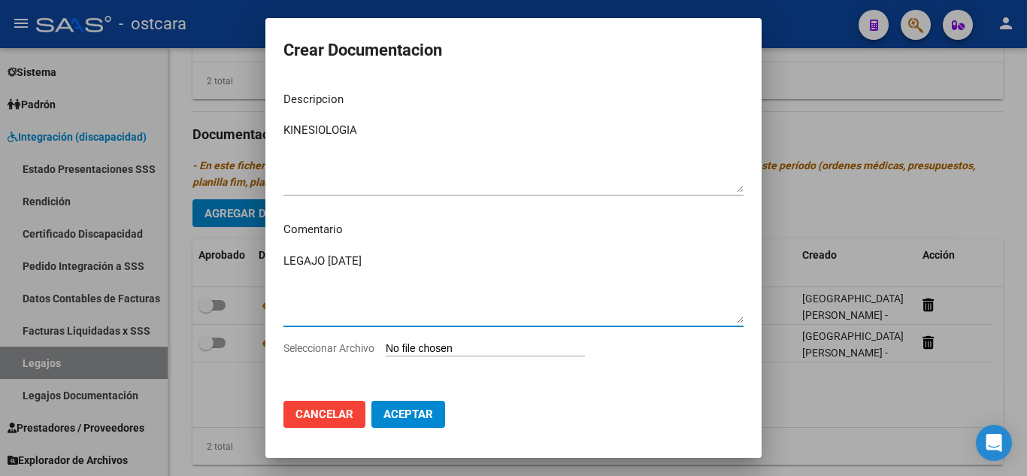
type textarea "LEGAJO SEPT 2025"
click at [487, 355] on input "Seleccionar Archivo" at bounding box center [485, 349] width 199 height 14
type input "C:\fakepath\HERNANDEZ VACCARI MATIAS LEGAJO KINESIO SEPT 2025.pdf"
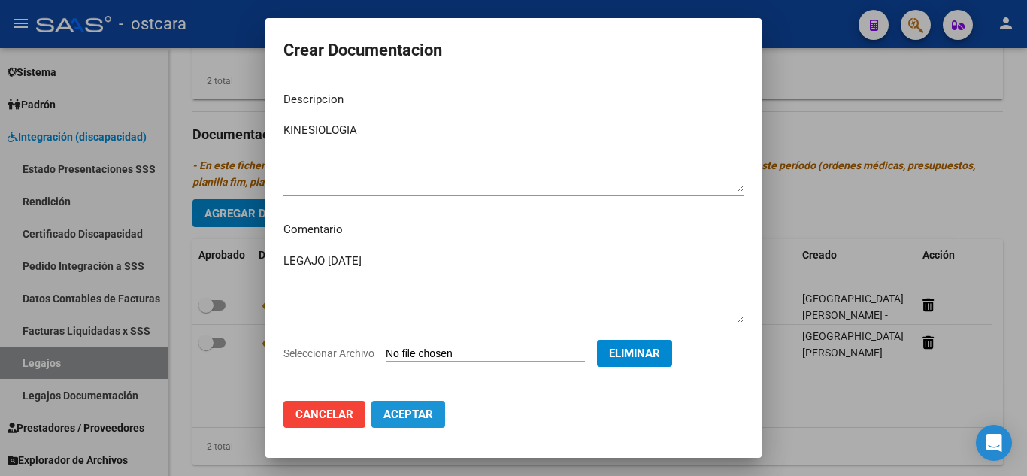
click at [418, 417] on span "Aceptar" at bounding box center [408, 415] width 50 height 14
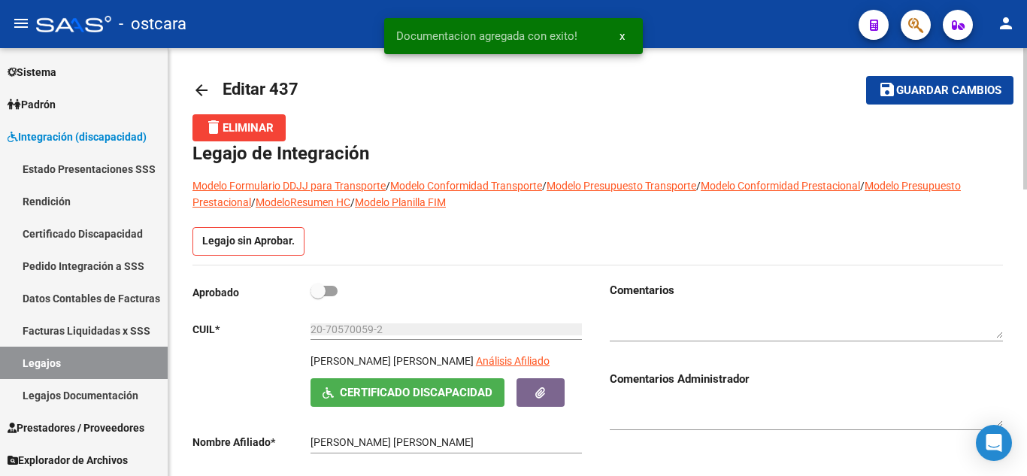
scroll to position [0, 0]
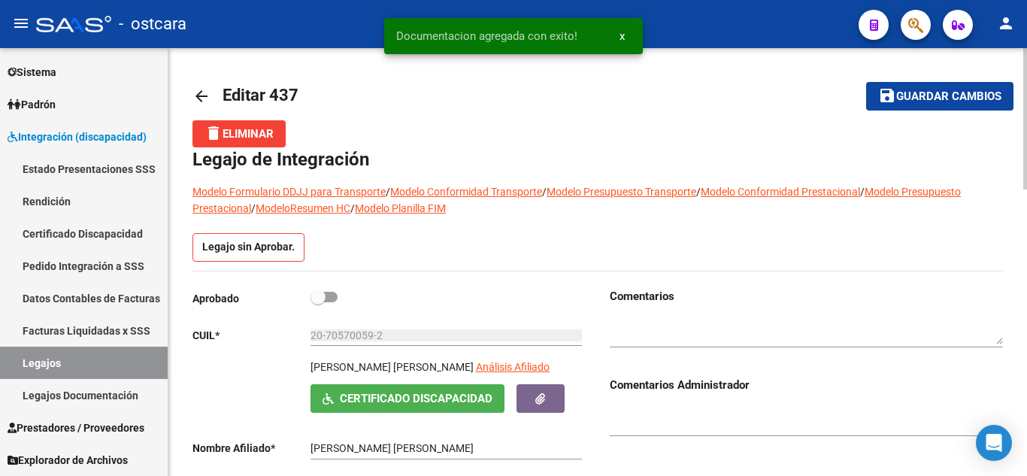
click at [913, 101] on span "Guardar cambios" at bounding box center [948, 97] width 105 height 14
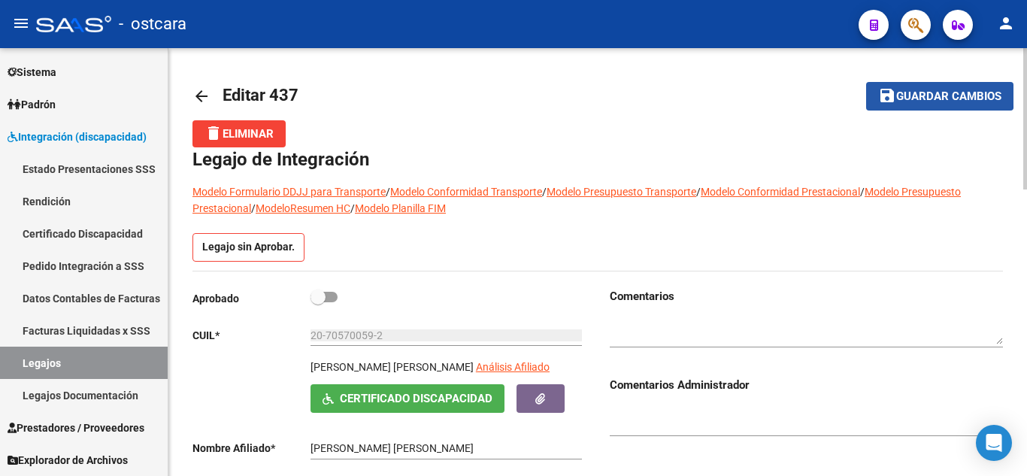
click at [900, 92] on span "Guardar cambios" at bounding box center [948, 97] width 105 height 14
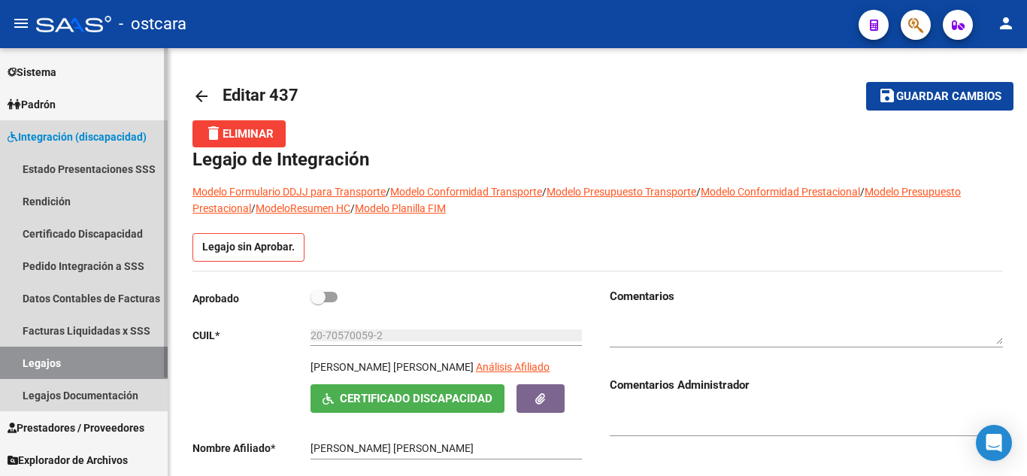
click at [82, 362] on link "Legajos" at bounding box center [84, 363] width 168 height 32
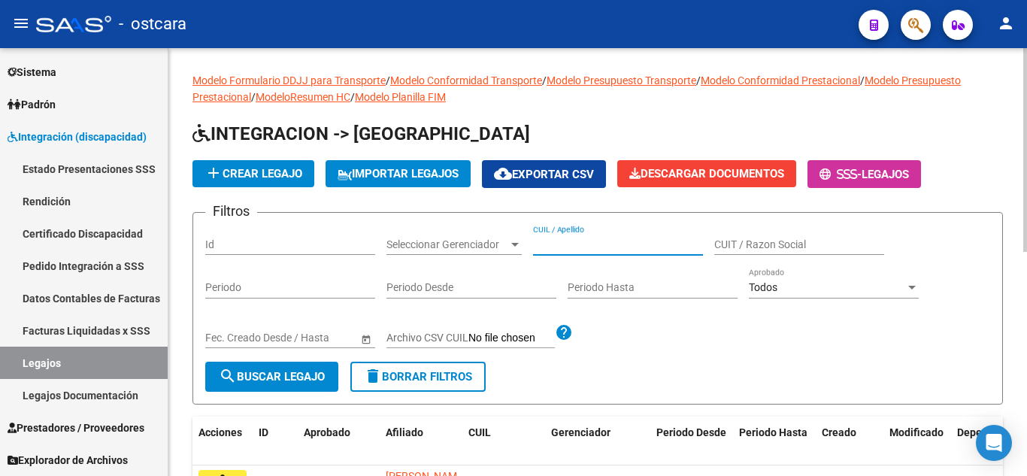
click at [584, 246] on input "CUIL / Apellido" at bounding box center [618, 244] width 170 height 13
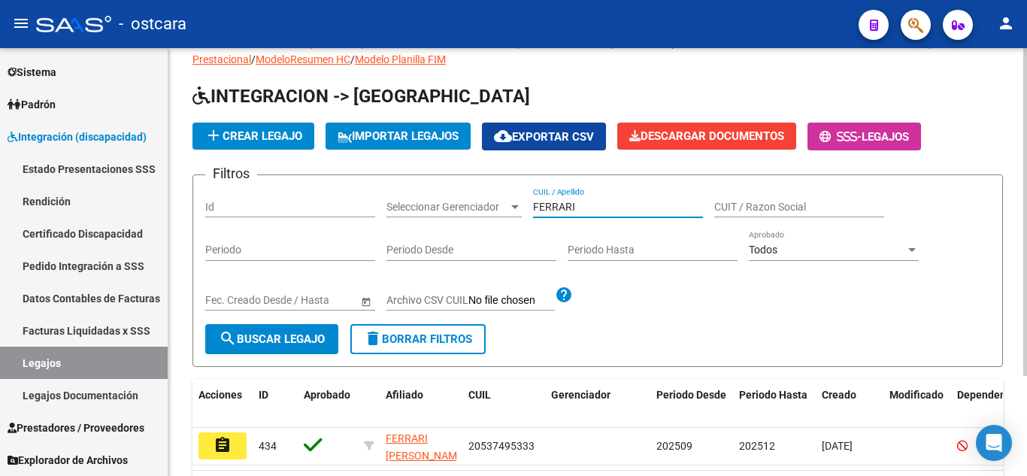
scroll to position [131, 0]
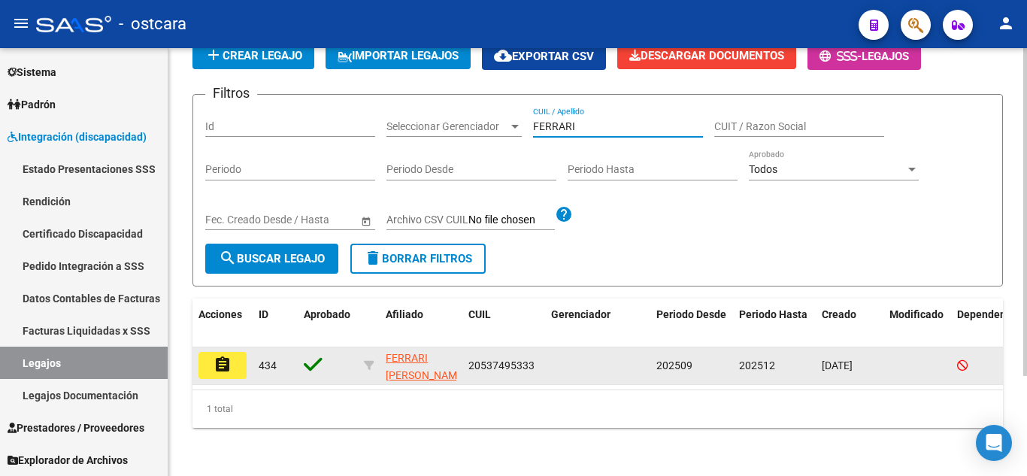
type input "FERRARI"
click at [217, 356] on mat-icon "assignment" at bounding box center [223, 365] width 18 height 18
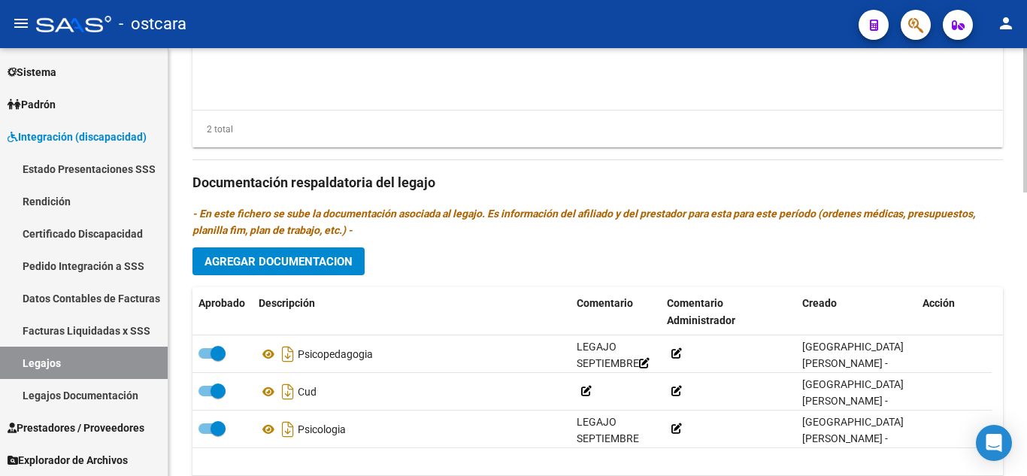
scroll to position [838, 0]
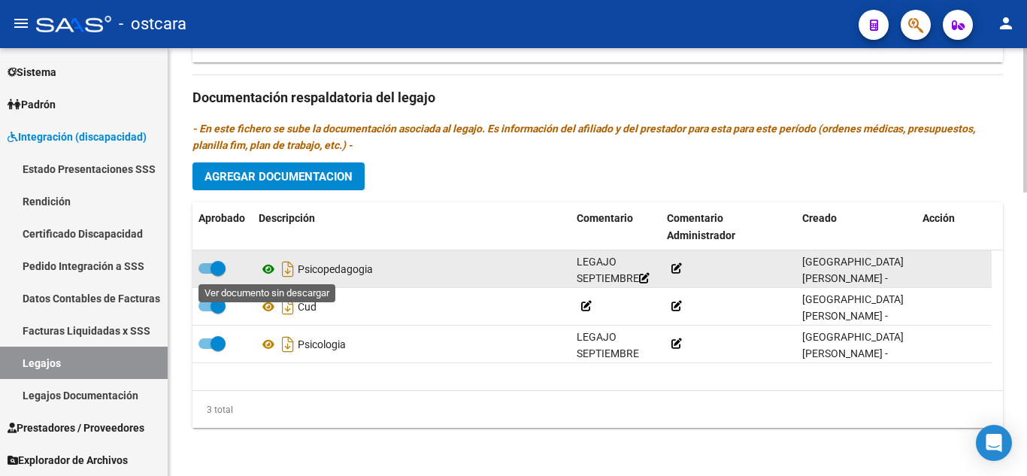
click at [268, 268] on icon at bounding box center [269, 269] width 20 height 18
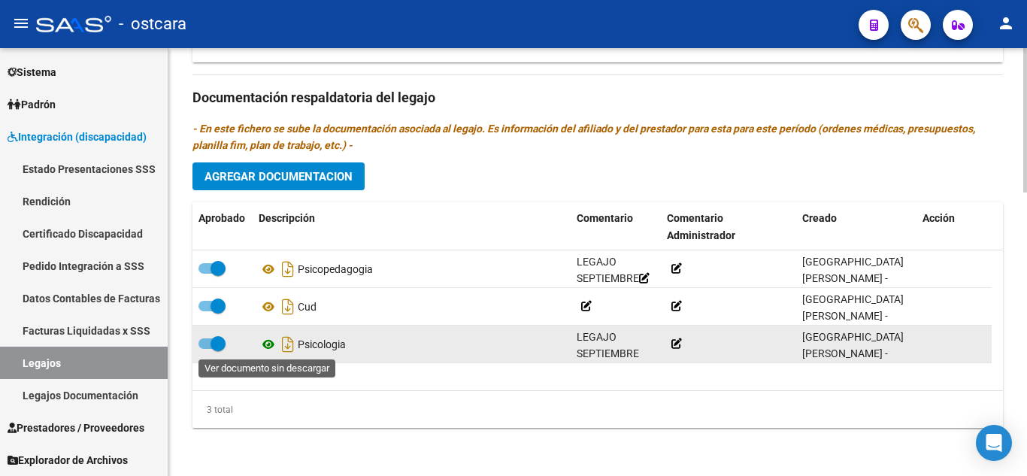
click at [265, 343] on icon at bounding box center [269, 344] width 20 height 18
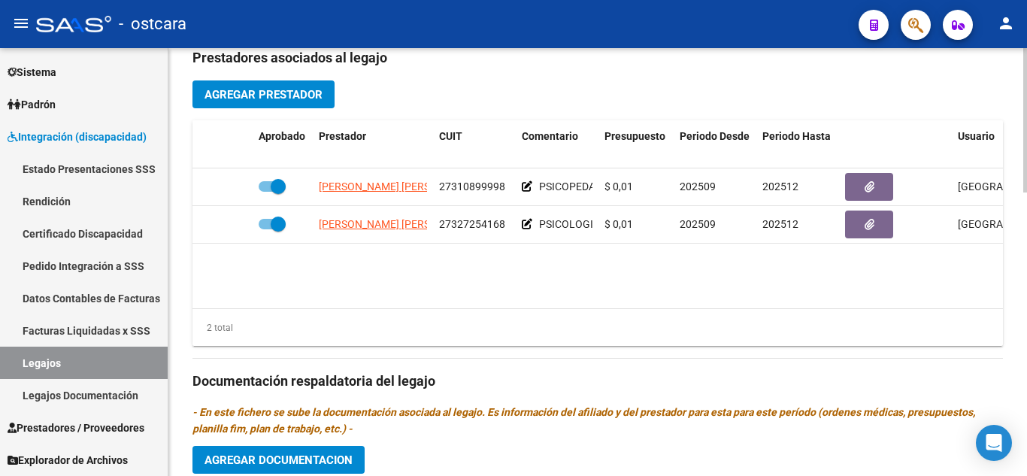
scroll to position [462, 0]
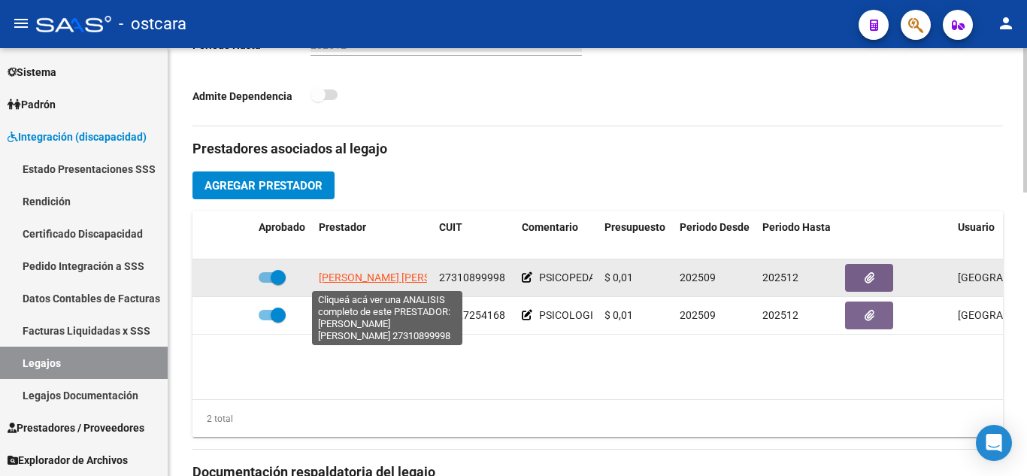
click at [374, 277] on span "CIAMPAGNA SILVINA LAURA" at bounding box center [400, 277] width 163 height 12
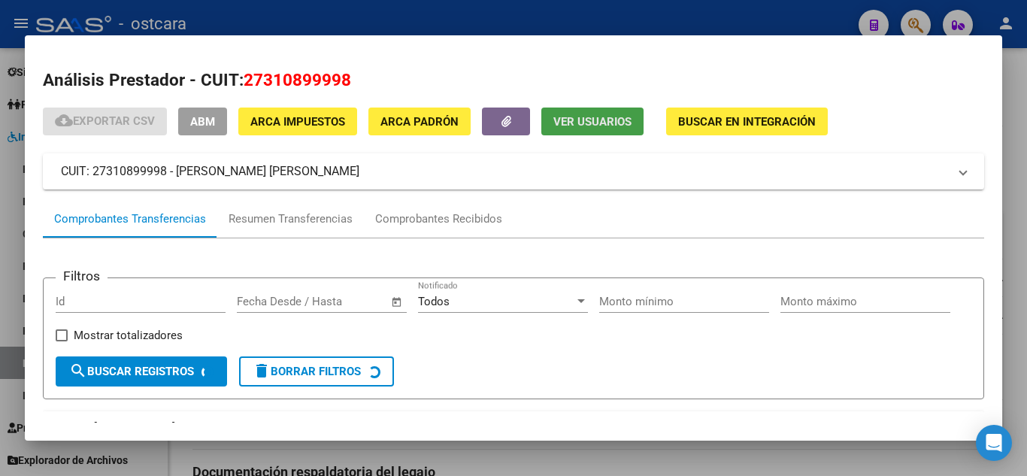
click at [576, 123] on span "Ver Usuarios" at bounding box center [592, 122] width 78 height 14
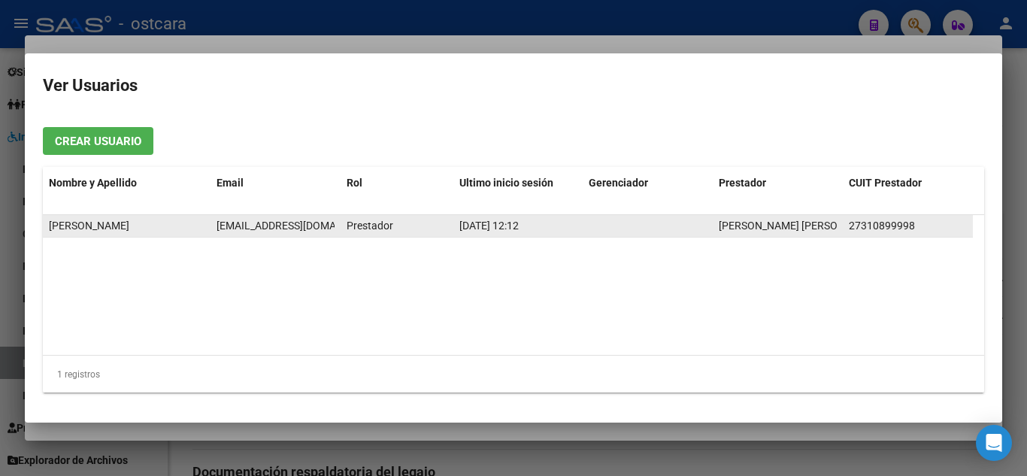
drag, startPoint x: 318, startPoint y: 224, endPoint x: 218, endPoint y: 225, distance: 100.0
click at [218, 225] on span "silciampa@gmail.com" at bounding box center [300, 226] width 167 height 12
copy span "silciampa@gmail.com"
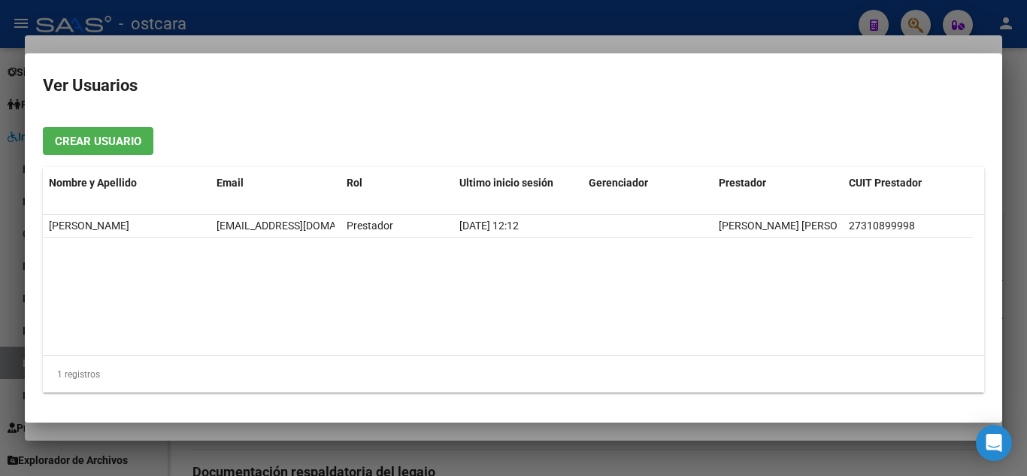
click at [1020, 95] on div at bounding box center [513, 238] width 1027 height 476
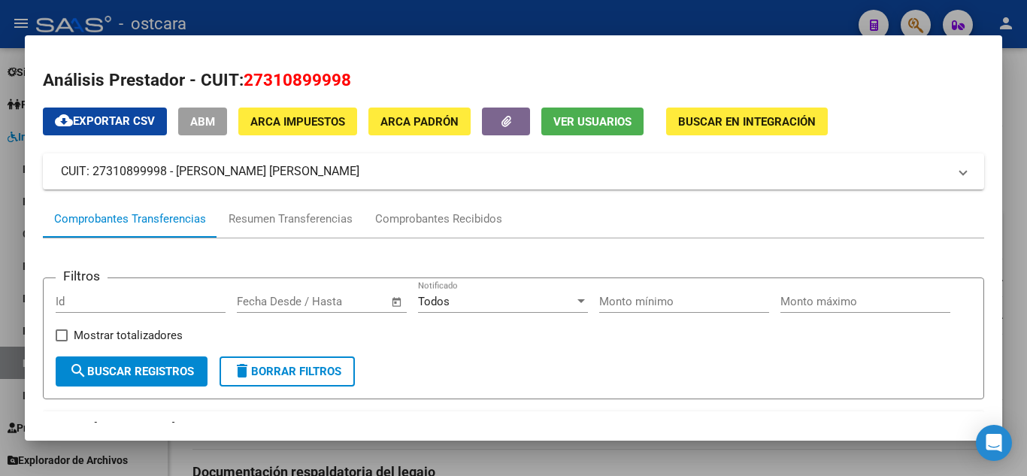
click at [1020, 95] on div at bounding box center [513, 238] width 1027 height 476
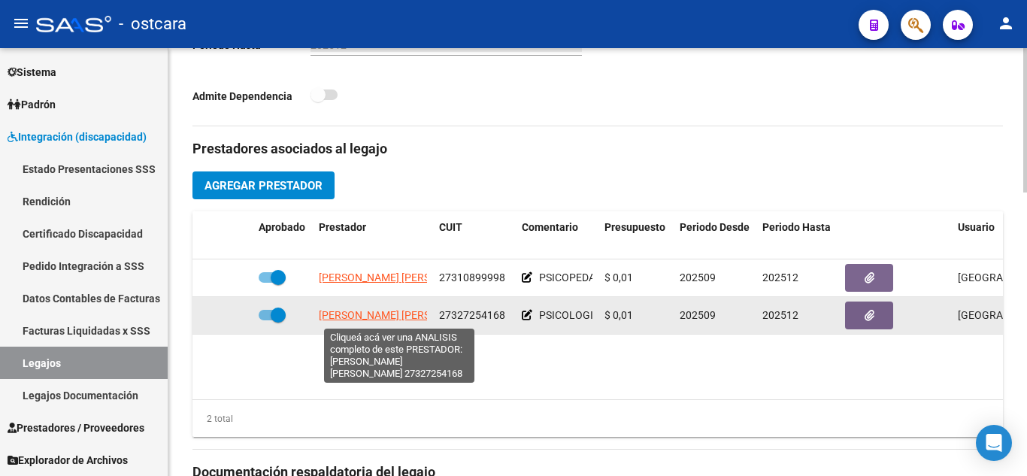
click at [390, 320] on span "LERCHUNDI FERNANDA SOLEDAD" at bounding box center [400, 315] width 163 height 12
type textarea "27327254168"
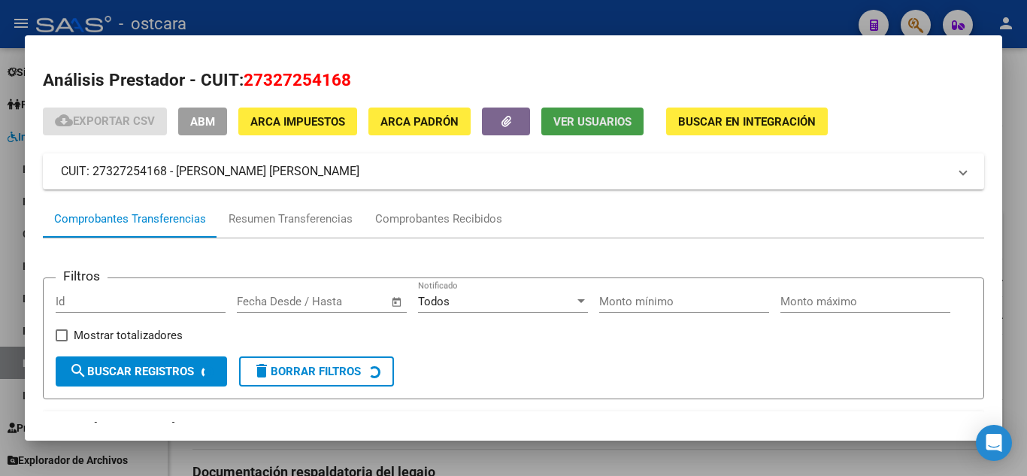
click at [605, 119] on span "Ver Usuarios" at bounding box center [592, 122] width 78 height 14
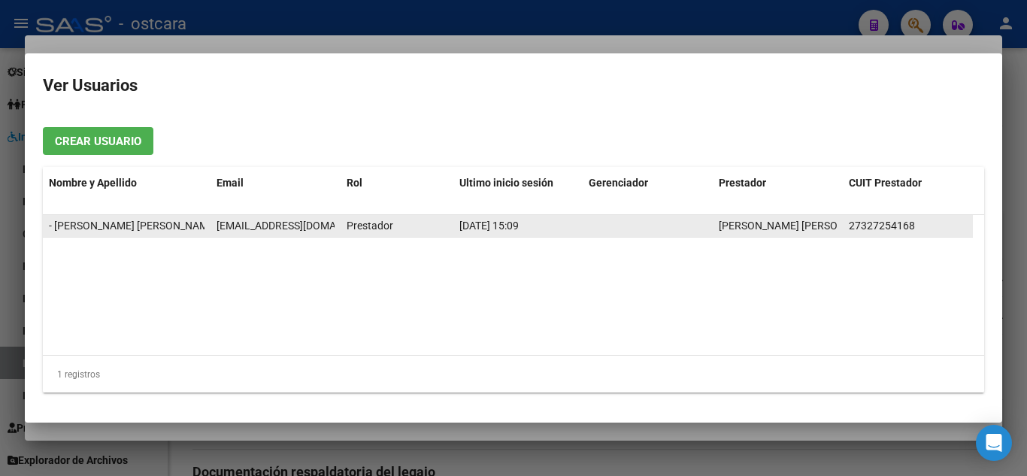
scroll to position [0, 26]
drag, startPoint x: 217, startPoint y: 223, endPoint x: 350, endPoint y: 220, distance: 133.9
click at [350, 220] on div "- LERCHUNDI FERNANDA SOLEDAD fernandalerchundi@gmail.com Prestador 03/09/2025 1…" at bounding box center [508, 226] width 930 height 23
copy div "fernandalerchundi@gmail.com P"
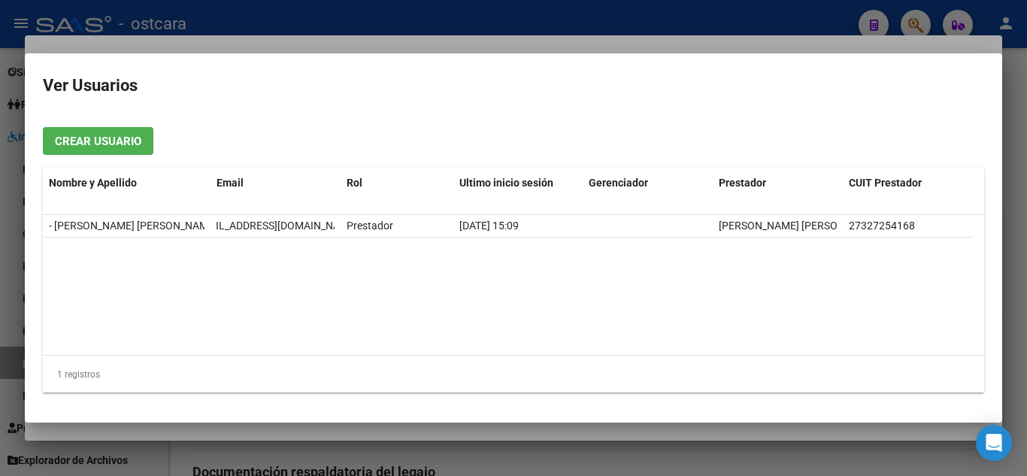
click at [1018, 93] on div at bounding box center [513, 238] width 1027 height 476
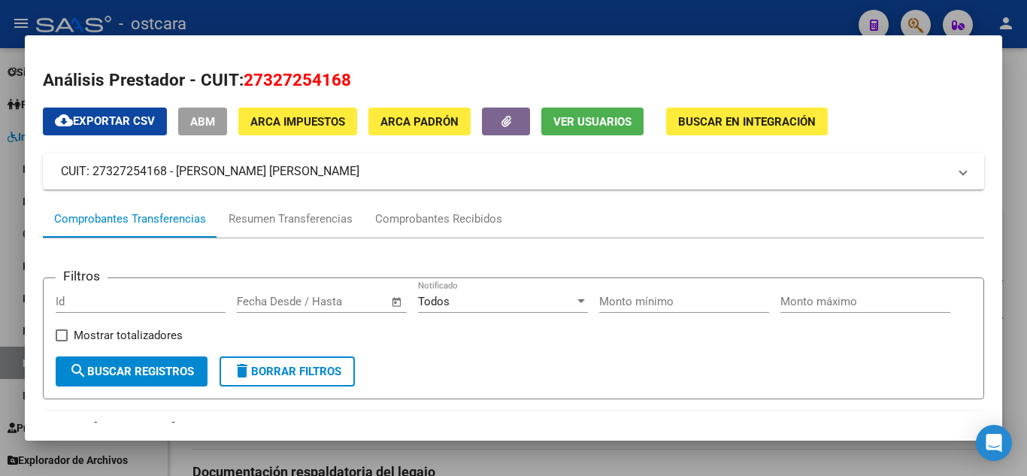
click at [1018, 93] on div at bounding box center [513, 238] width 1027 height 476
